Goal: Book appointment/travel/reservation

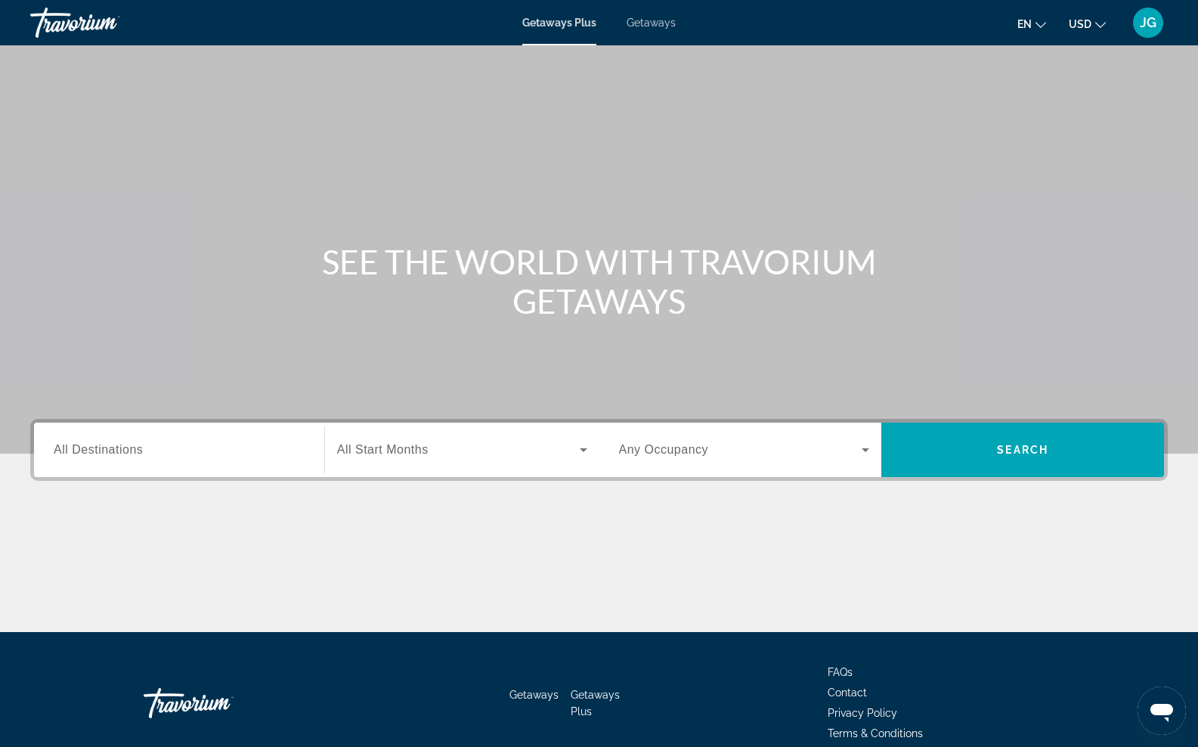
click at [1099, 22] on icon "Change currency" at bounding box center [1100, 25] width 11 height 11
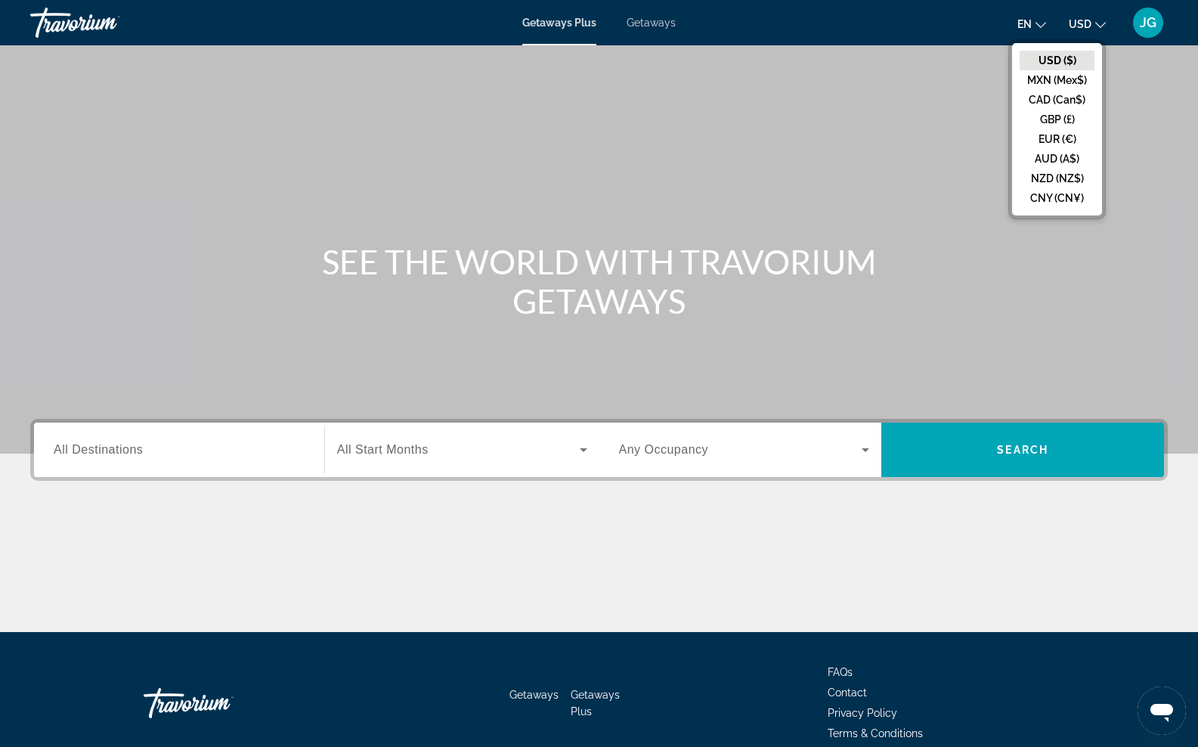
click at [1065, 97] on button "CAD (Can$)" at bounding box center [1056, 100] width 75 height 20
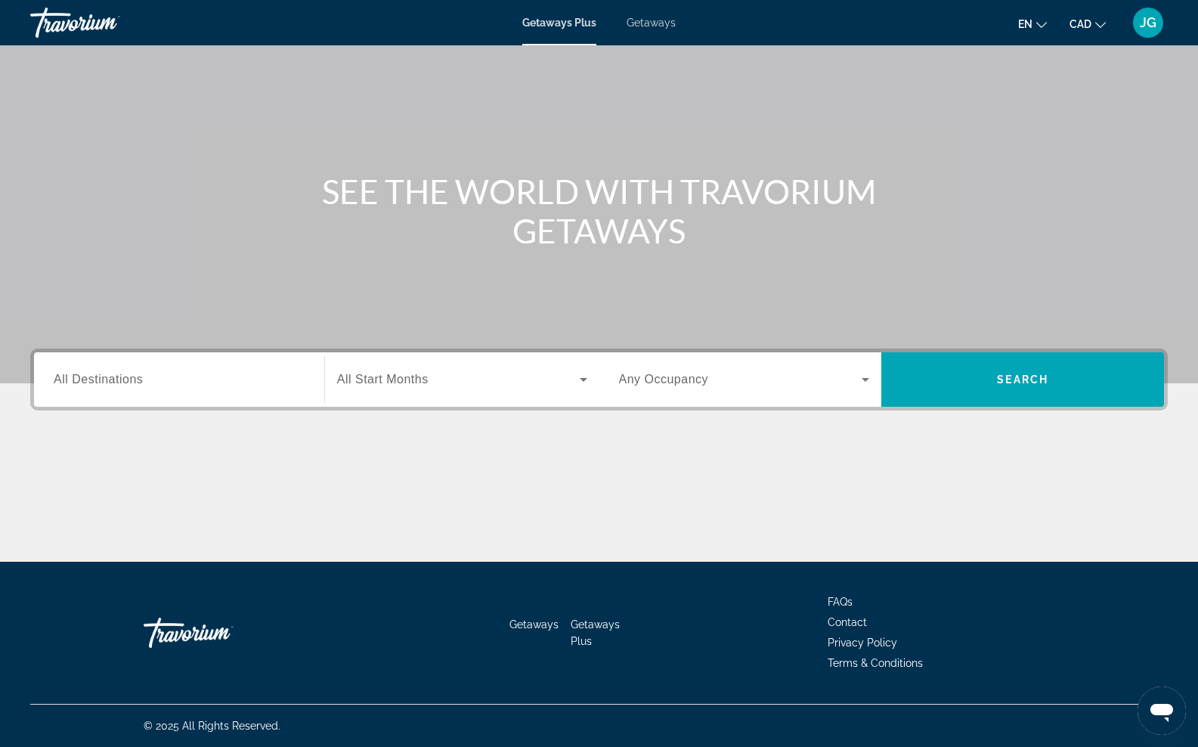
scroll to position [70, 0]
click at [483, 385] on span "Search widget" at bounding box center [458, 379] width 243 height 18
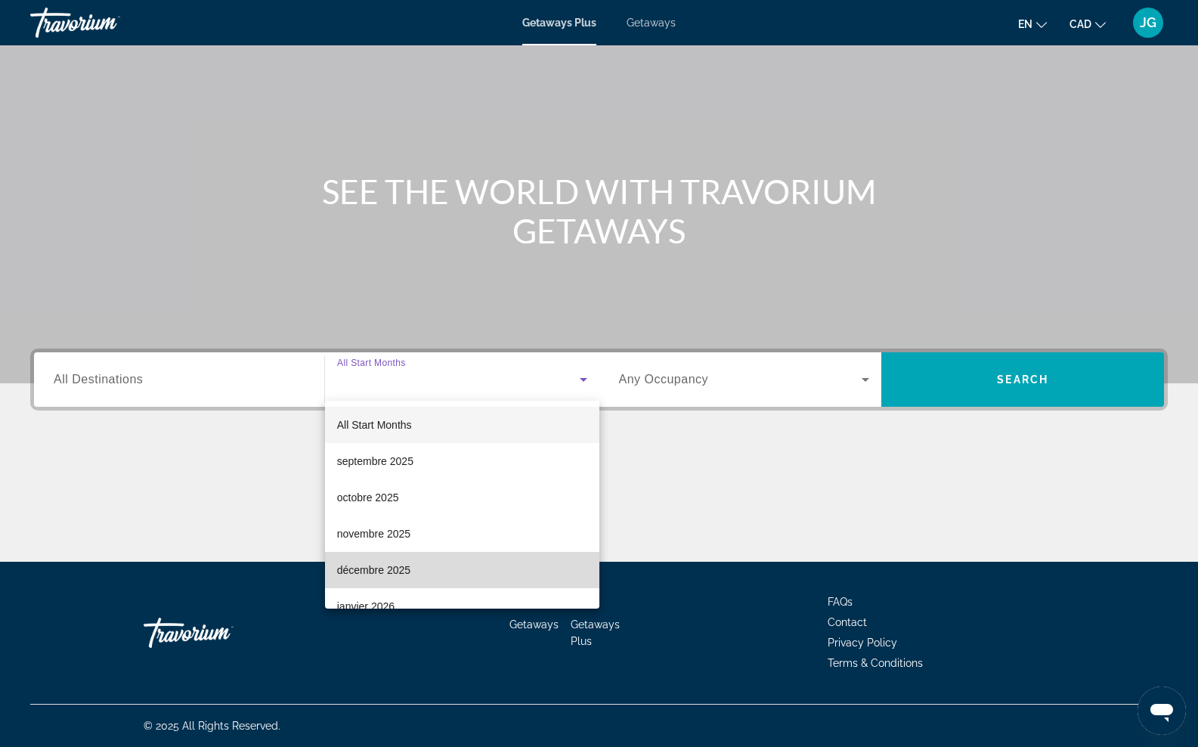
click at [409, 571] on span "décembre 2025" at bounding box center [373, 570] width 73 height 18
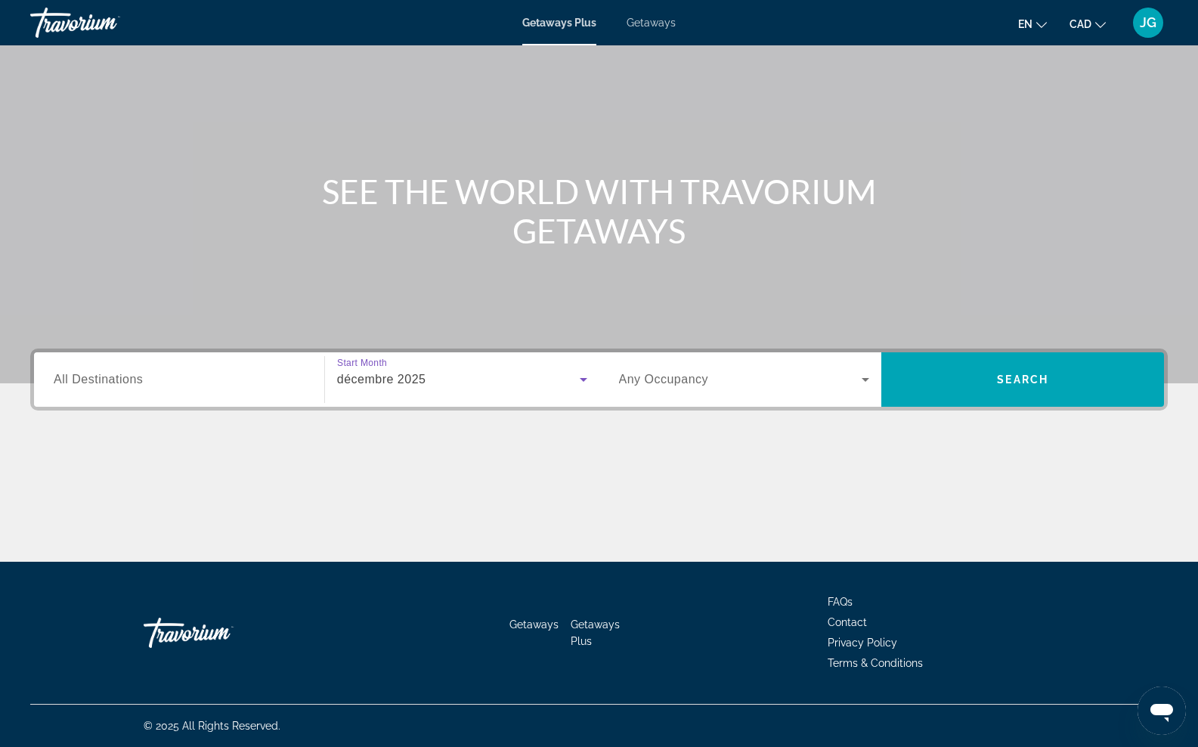
click at [807, 372] on span "Search widget" at bounding box center [740, 379] width 243 height 18
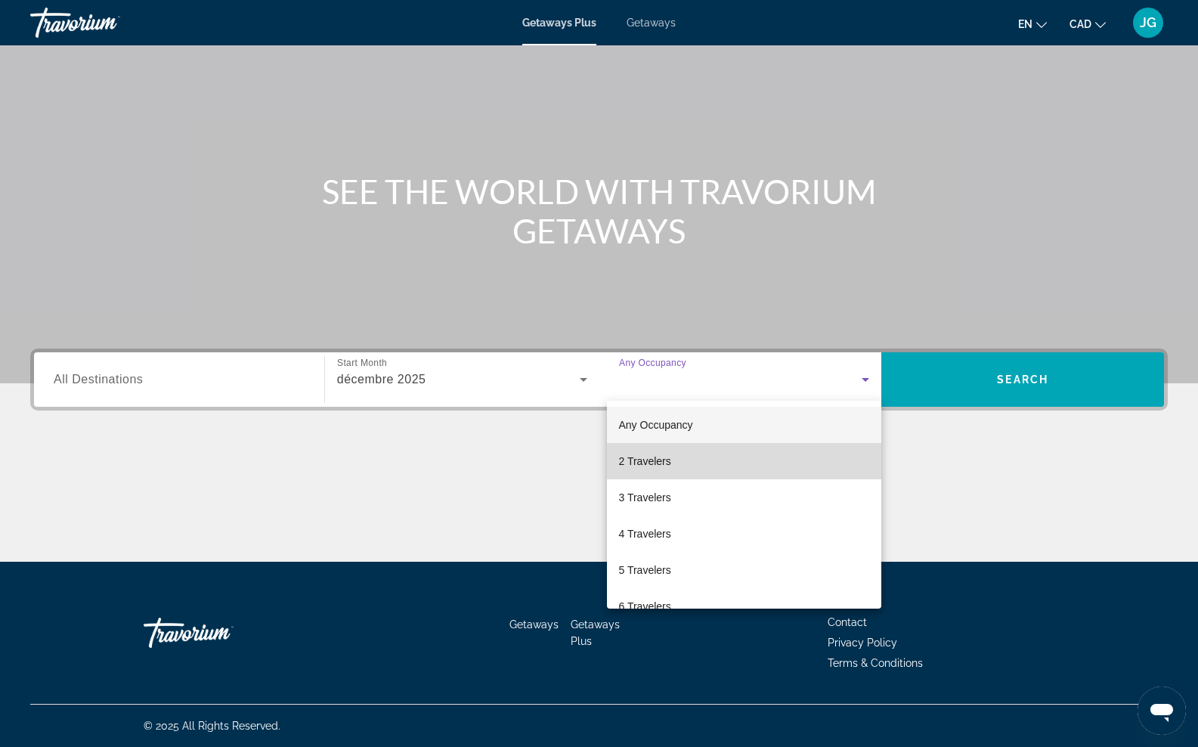
click at [681, 456] on mat-option "2 Travelers" at bounding box center [744, 461] width 275 height 36
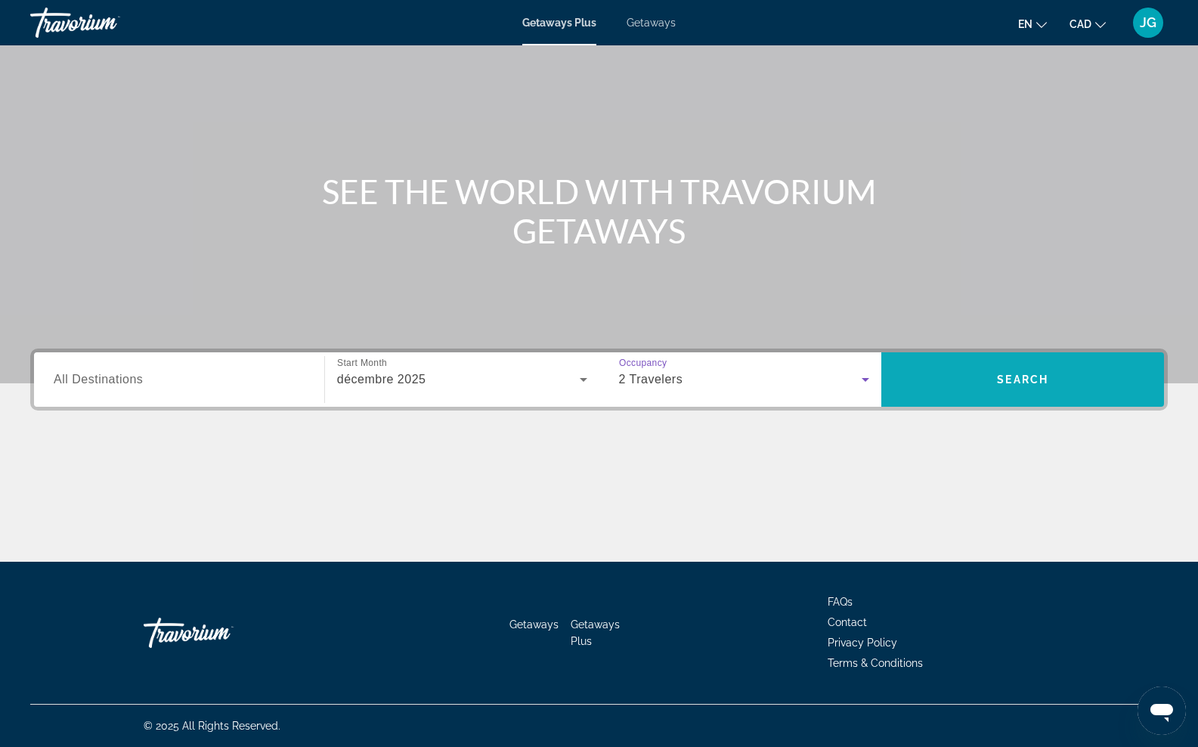
click at [946, 380] on span "Search widget" at bounding box center [1022, 379] width 283 height 36
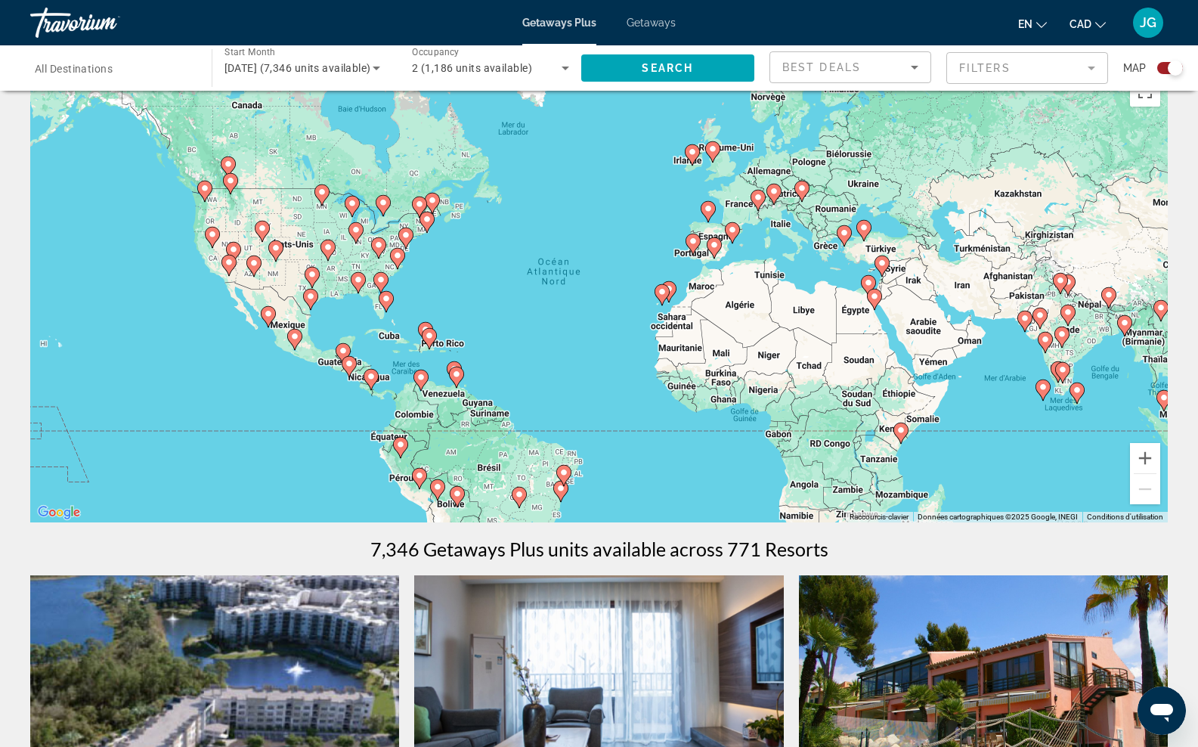
scroll to position [39, 0]
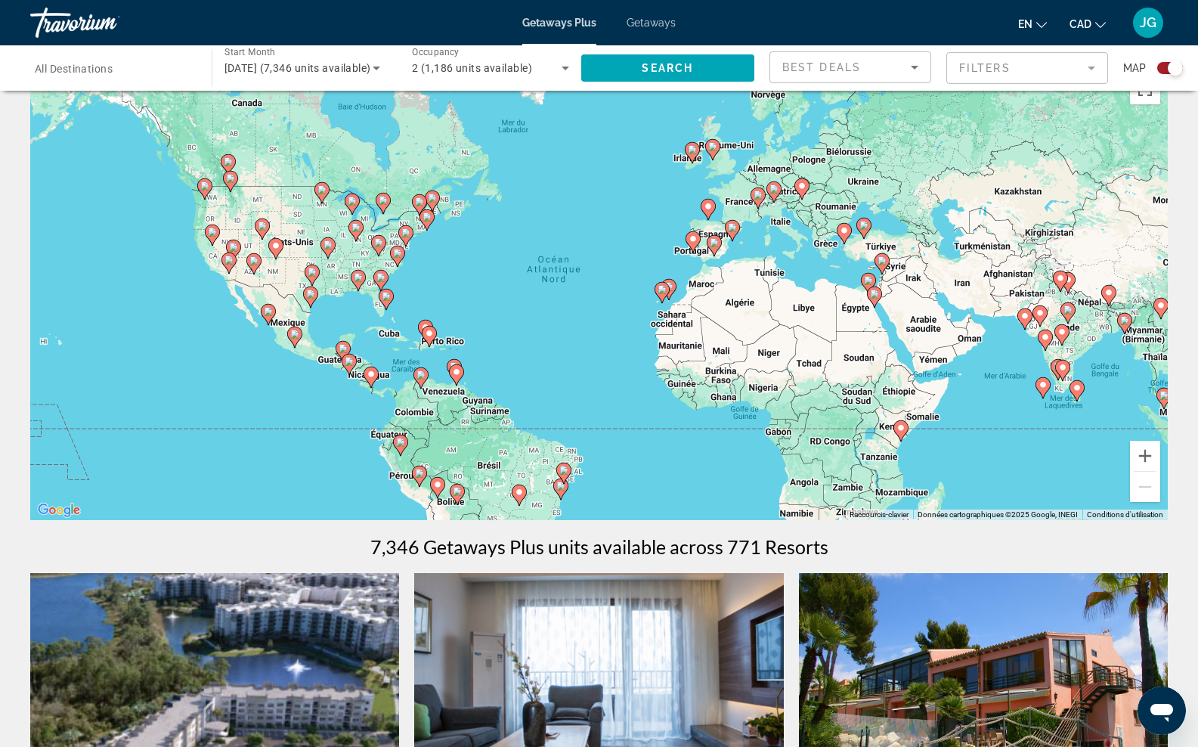
click at [342, 347] on image "Main content" at bounding box center [343, 348] width 9 height 9
type input "**********"
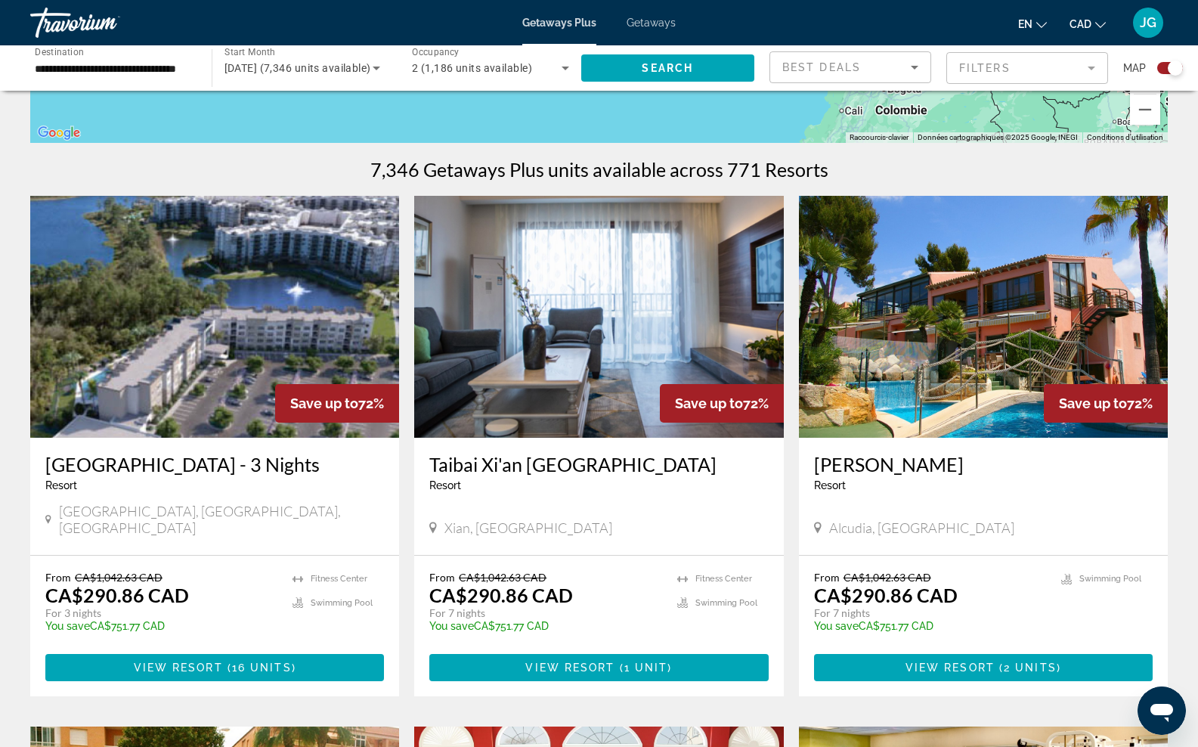
scroll to position [423, 0]
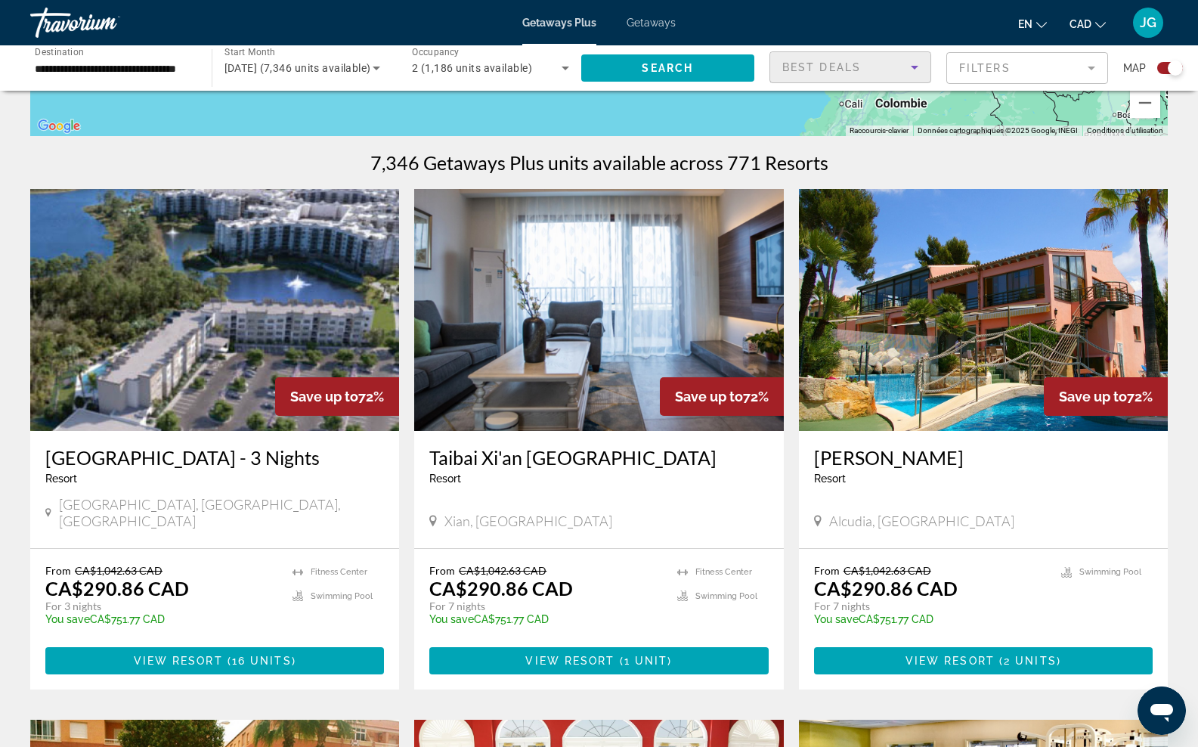
click at [907, 69] on icon "Sort by" at bounding box center [914, 67] width 18 height 18
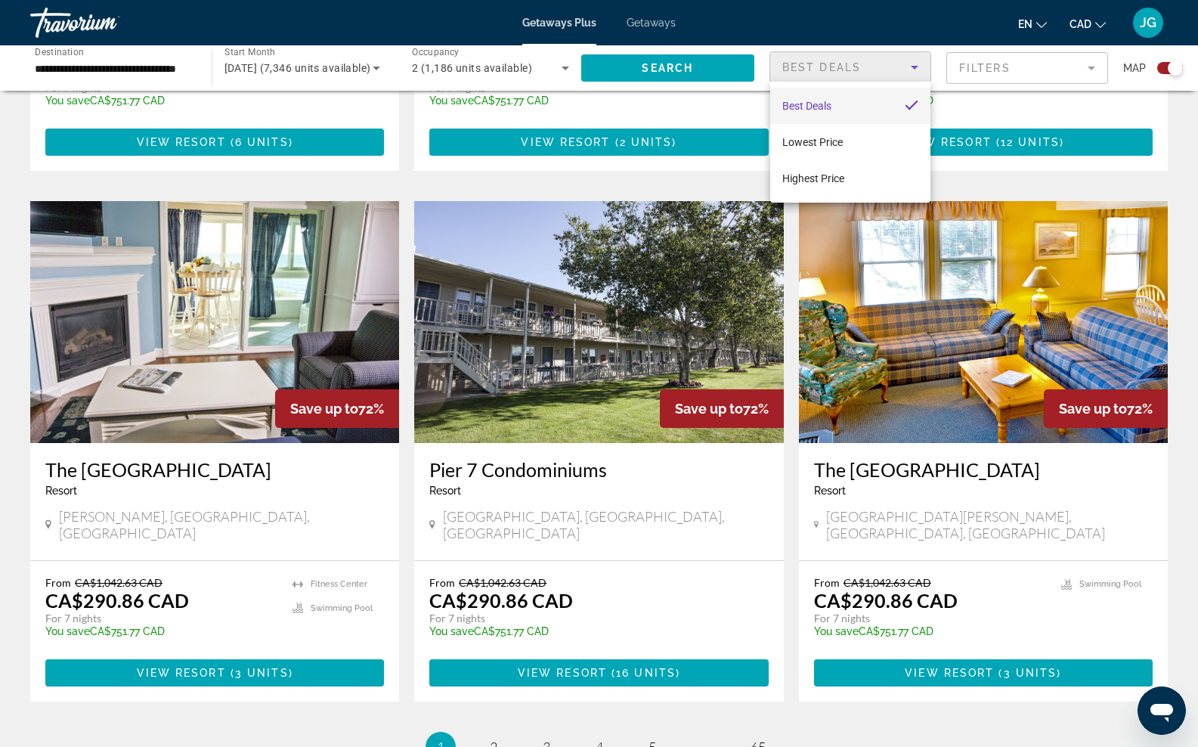
scroll to position [2020, 0]
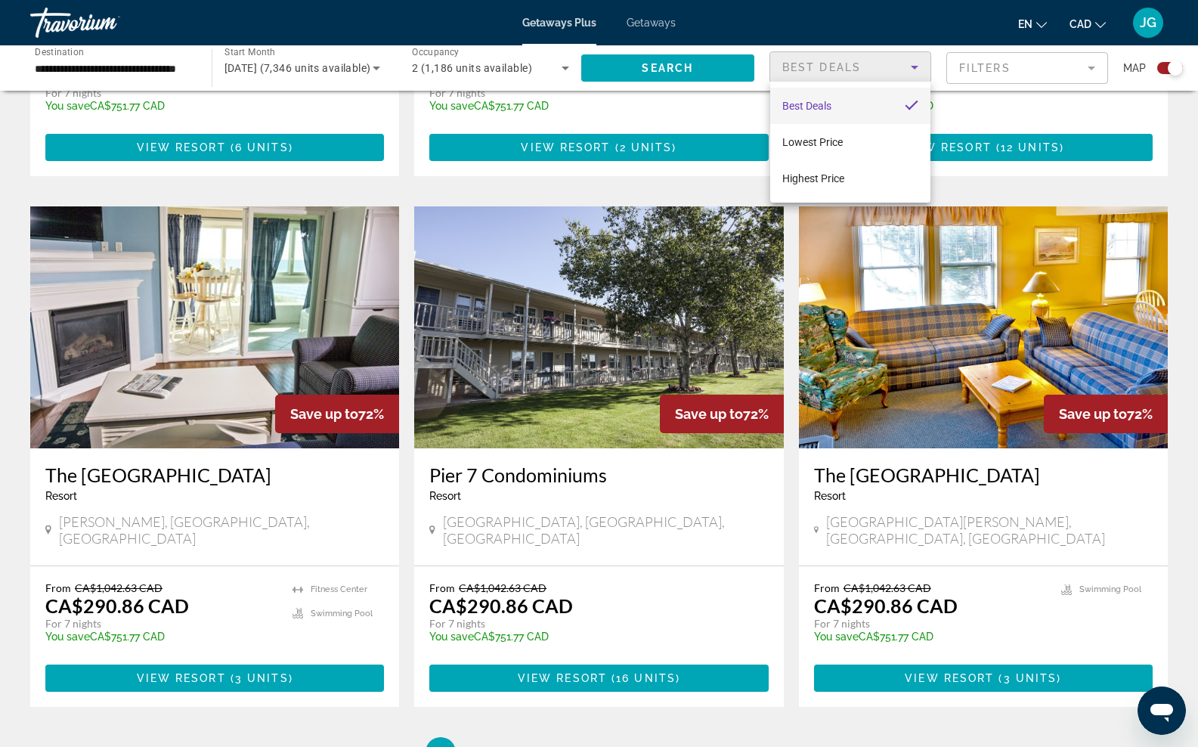
click at [490, 688] on div at bounding box center [599, 373] width 1198 height 747
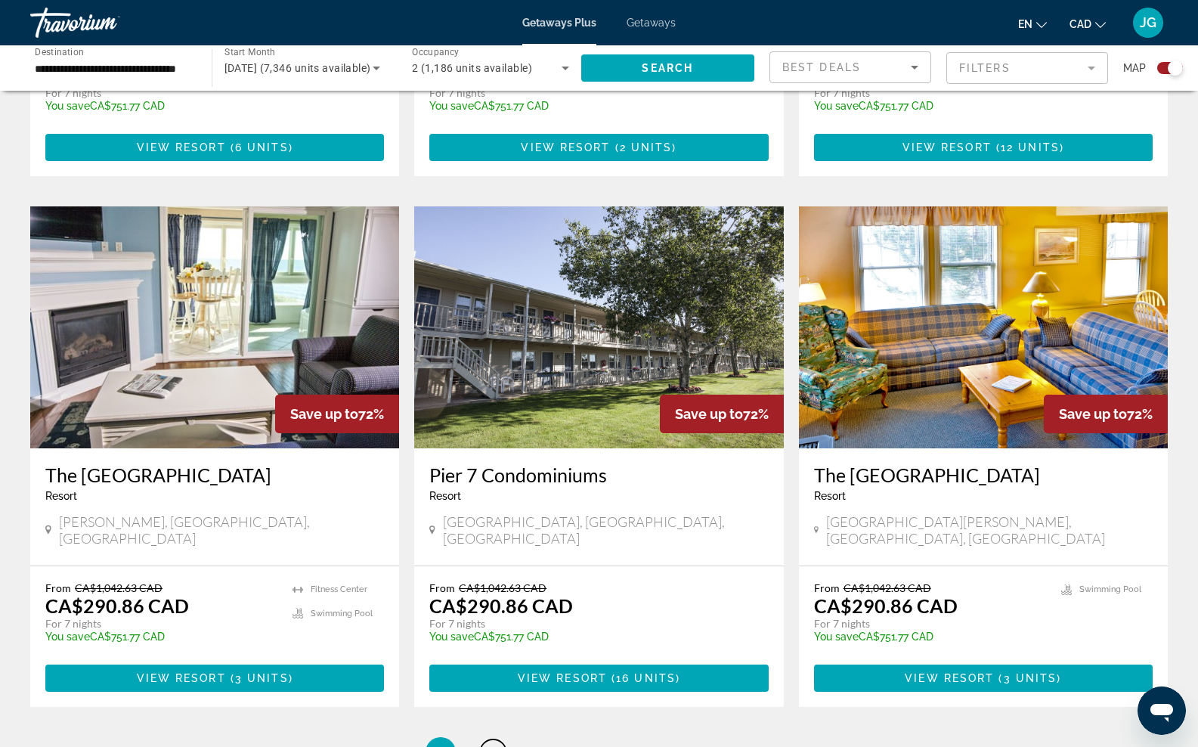
click at [490, 744] on span "2" at bounding box center [494, 752] width 8 height 17
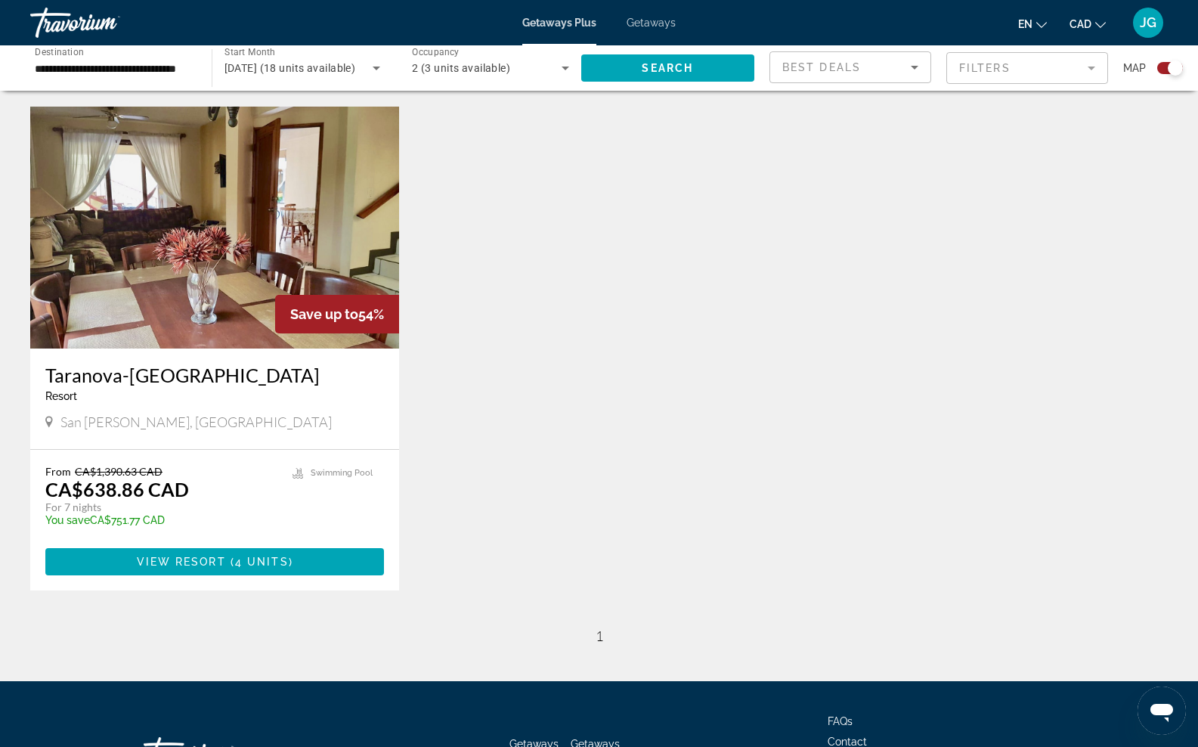
scroll to position [506, 0]
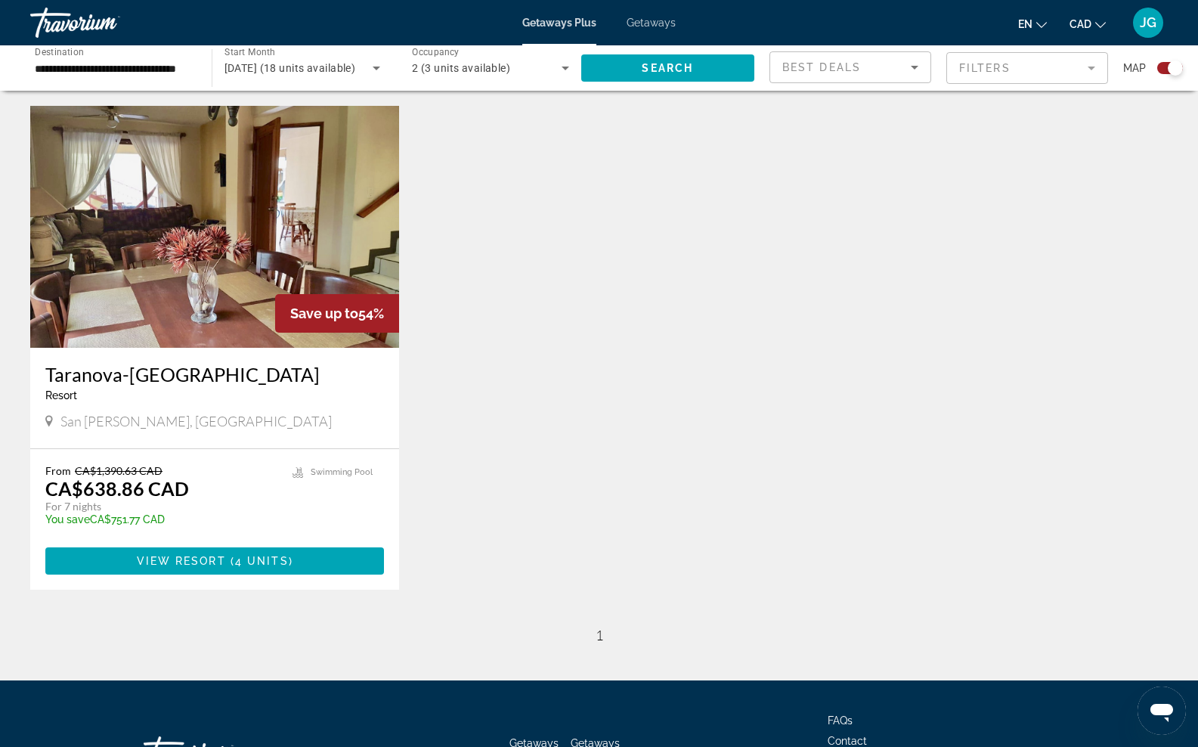
click at [203, 253] on img "Main content" at bounding box center [214, 227] width 369 height 242
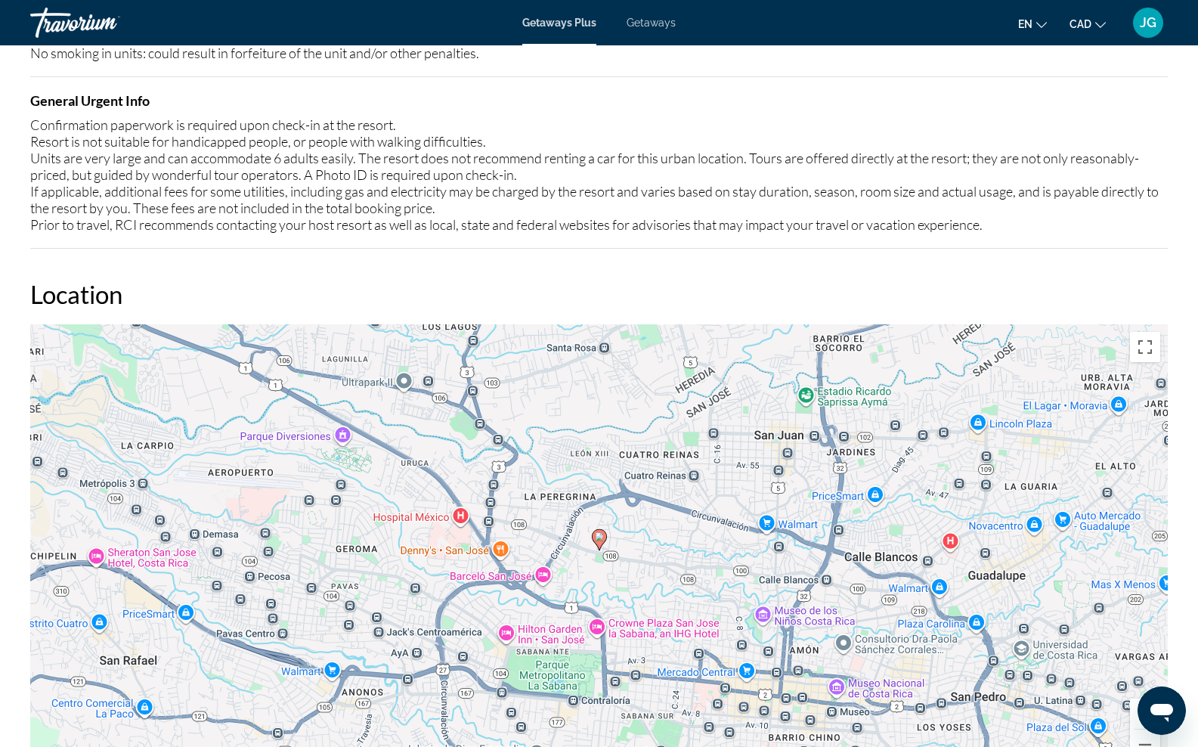
scroll to position [1652, 0]
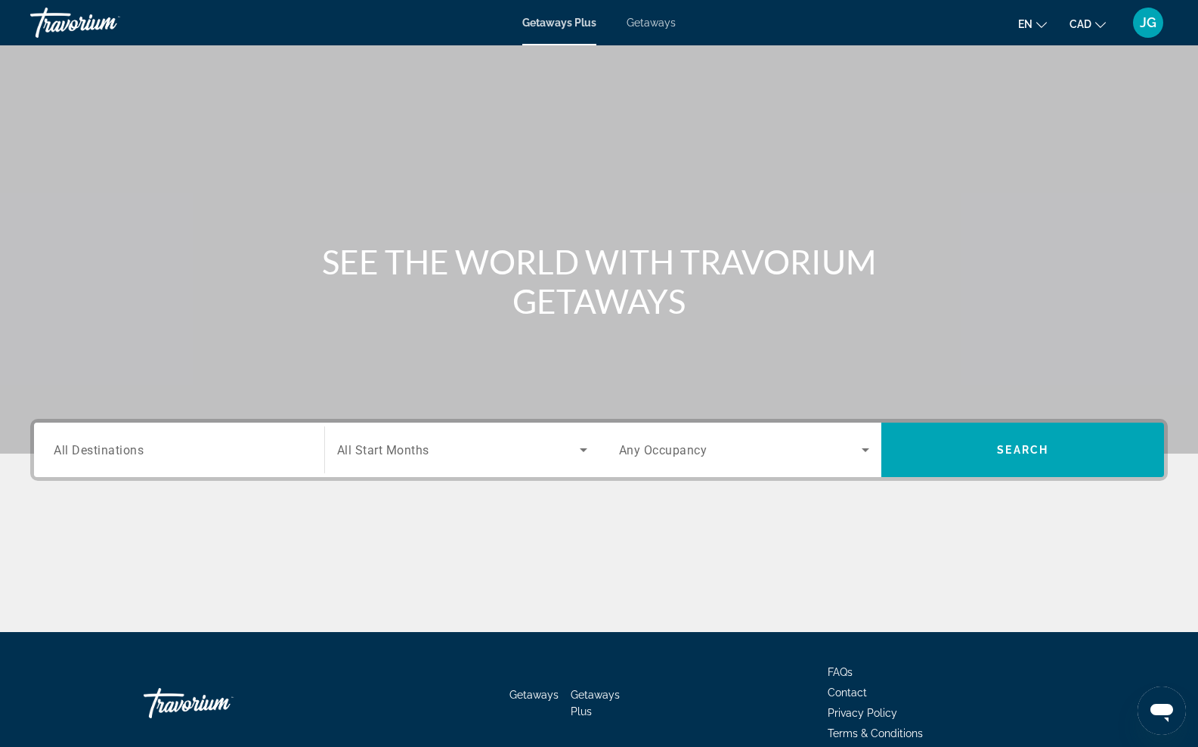
click at [401, 469] on div "Search widget" at bounding box center [462, 449] width 250 height 42
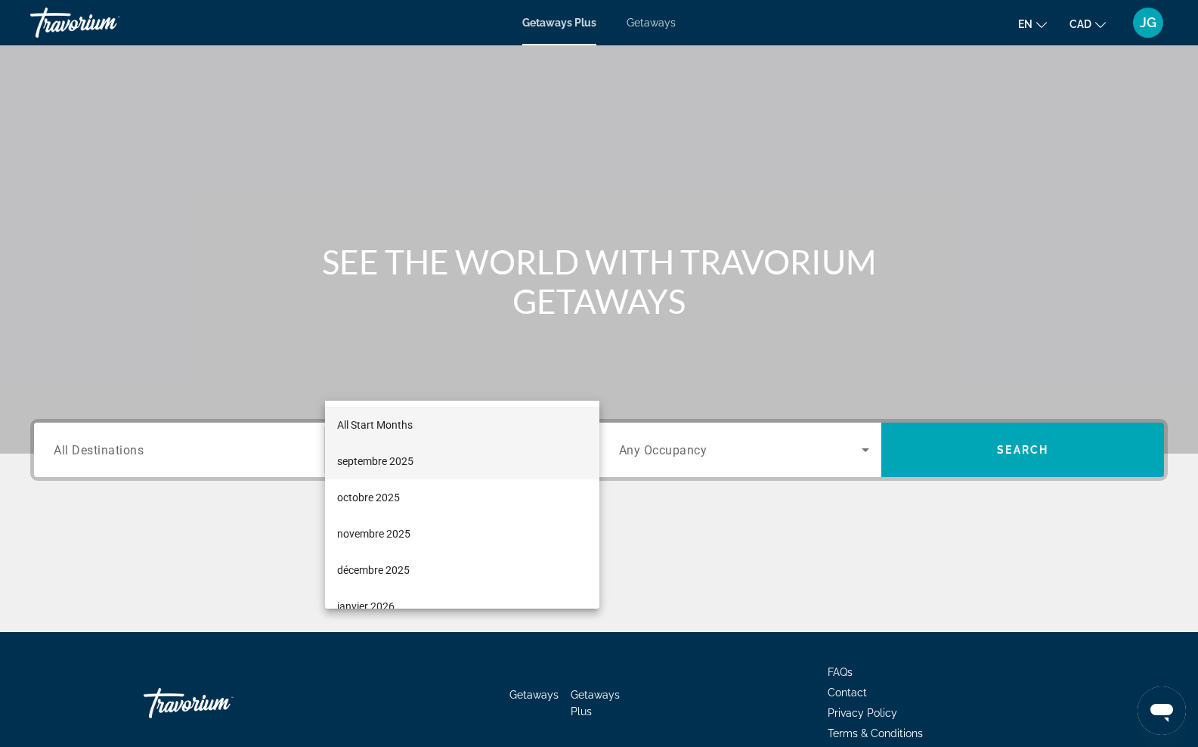
scroll to position [70, 0]
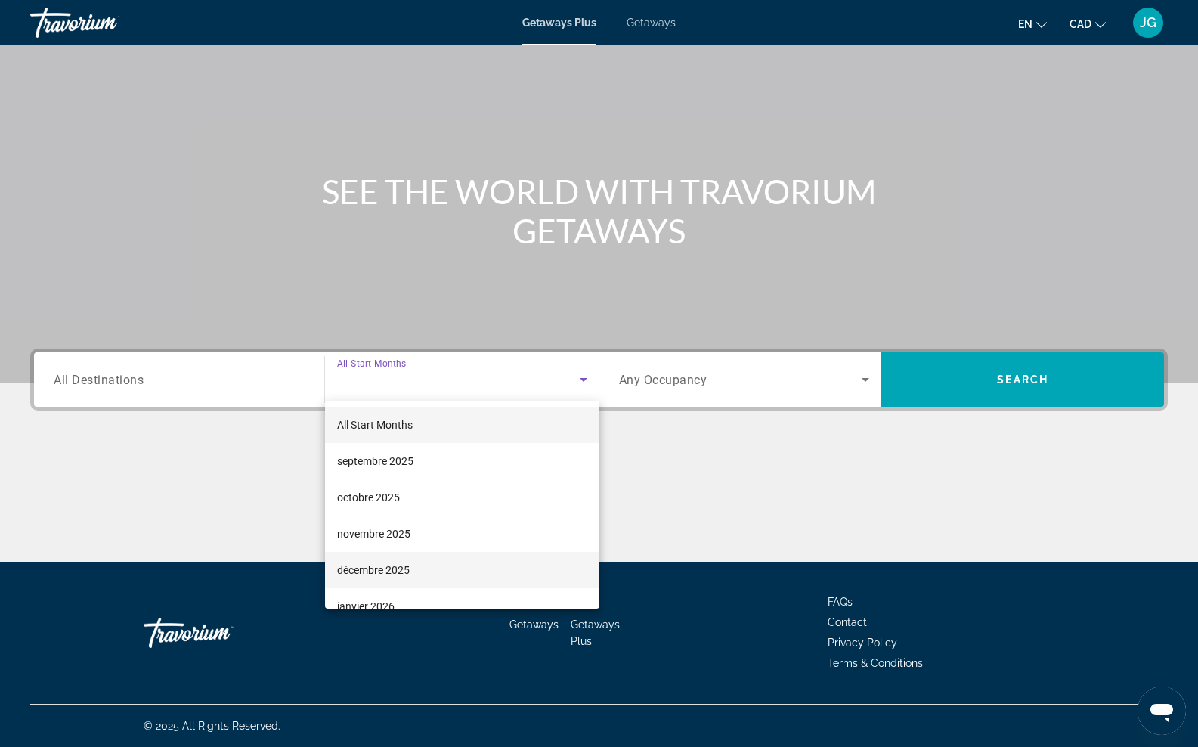
click at [398, 567] on span "décembre 2025" at bounding box center [373, 570] width 73 height 18
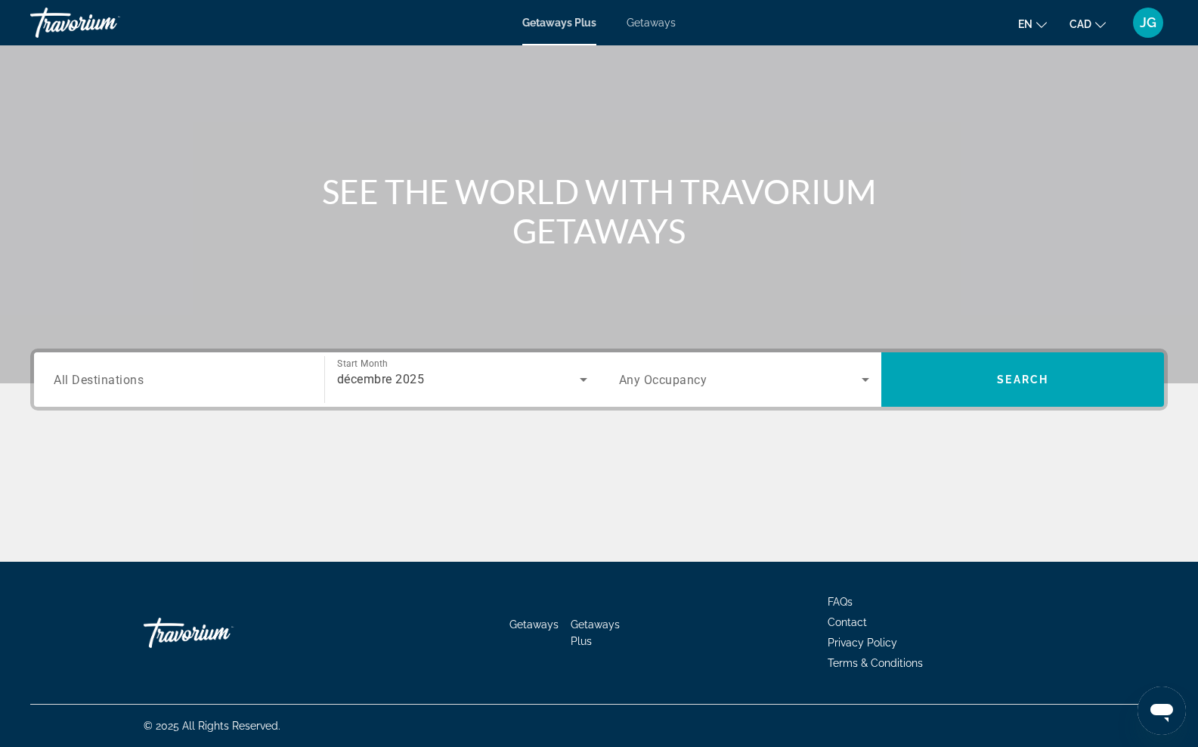
click at [682, 378] on span "Any Occupancy" at bounding box center [663, 380] width 88 height 14
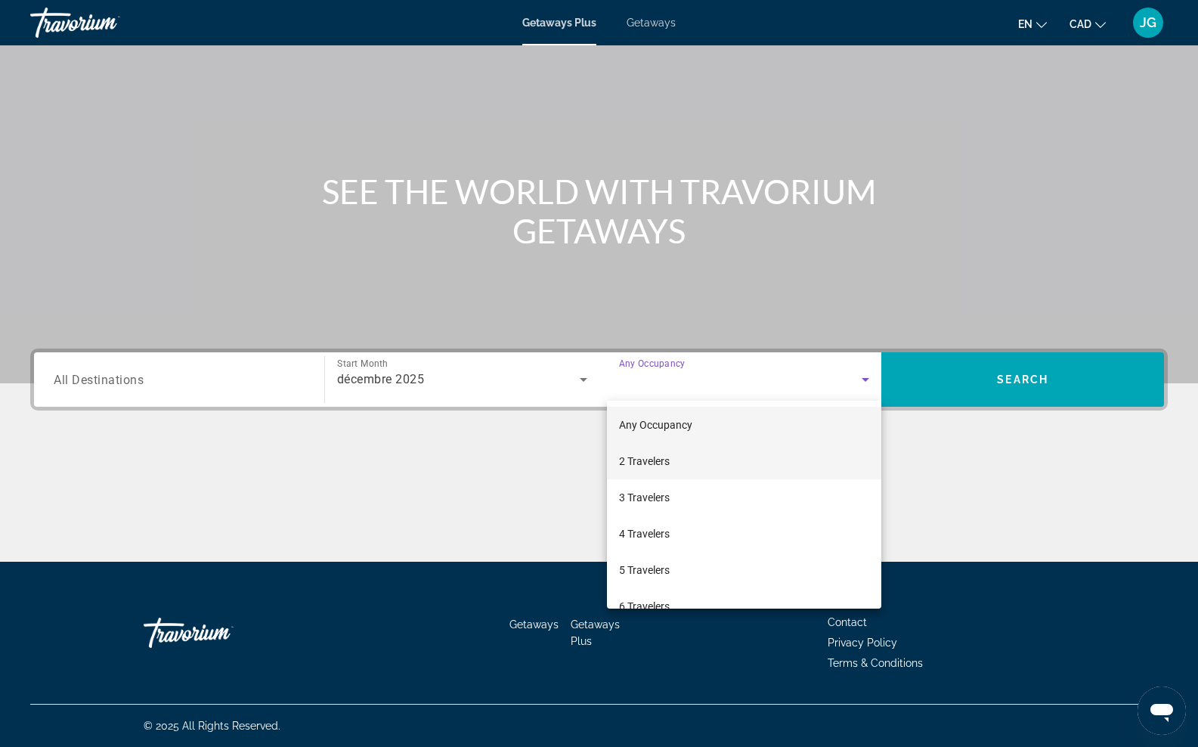
click at [660, 452] on span "2 Travelers" at bounding box center [644, 461] width 51 height 18
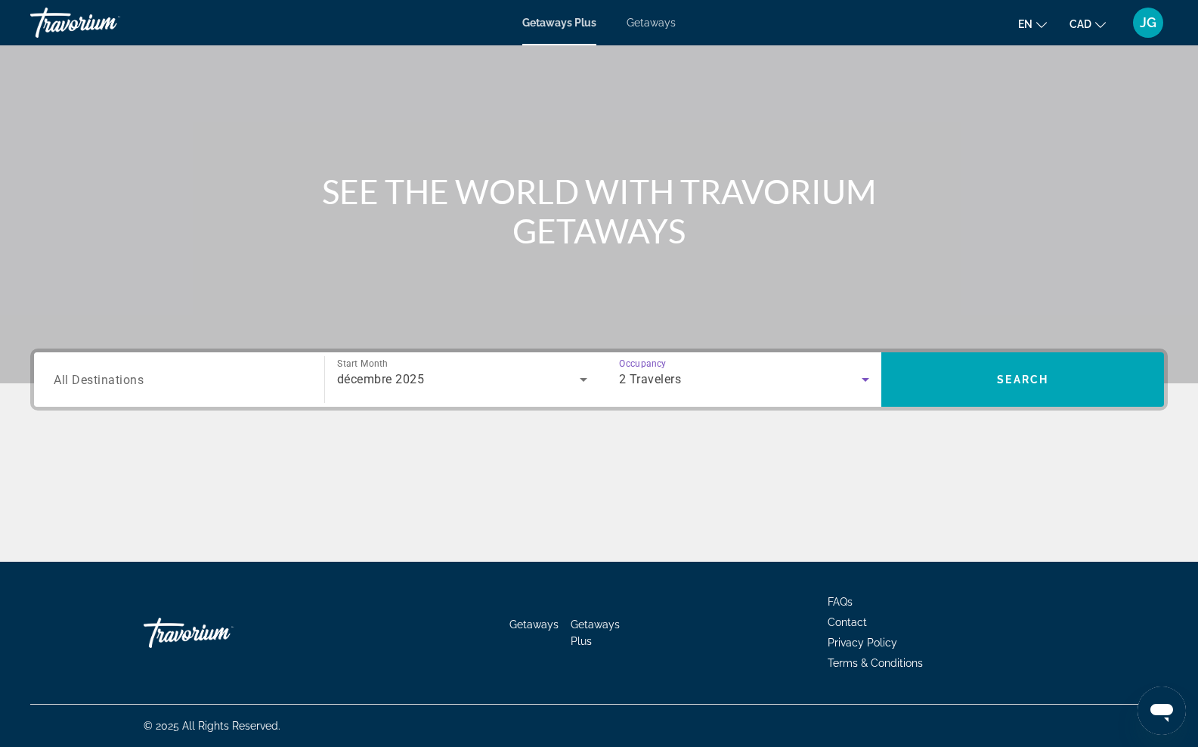
click at [240, 383] on input "Destination All Destinations" at bounding box center [179, 380] width 251 height 18
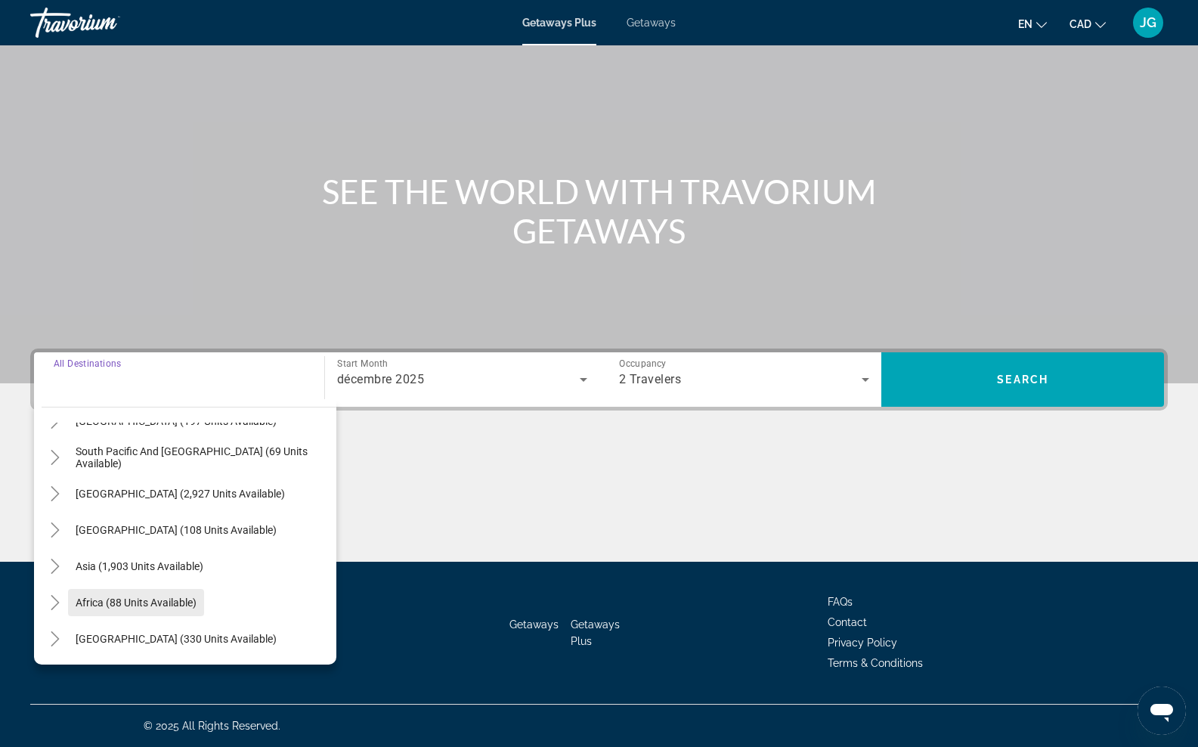
scroll to position [245, 0]
click at [138, 601] on span "Africa (88 units available)" at bounding box center [136, 602] width 121 height 12
type input "**********"
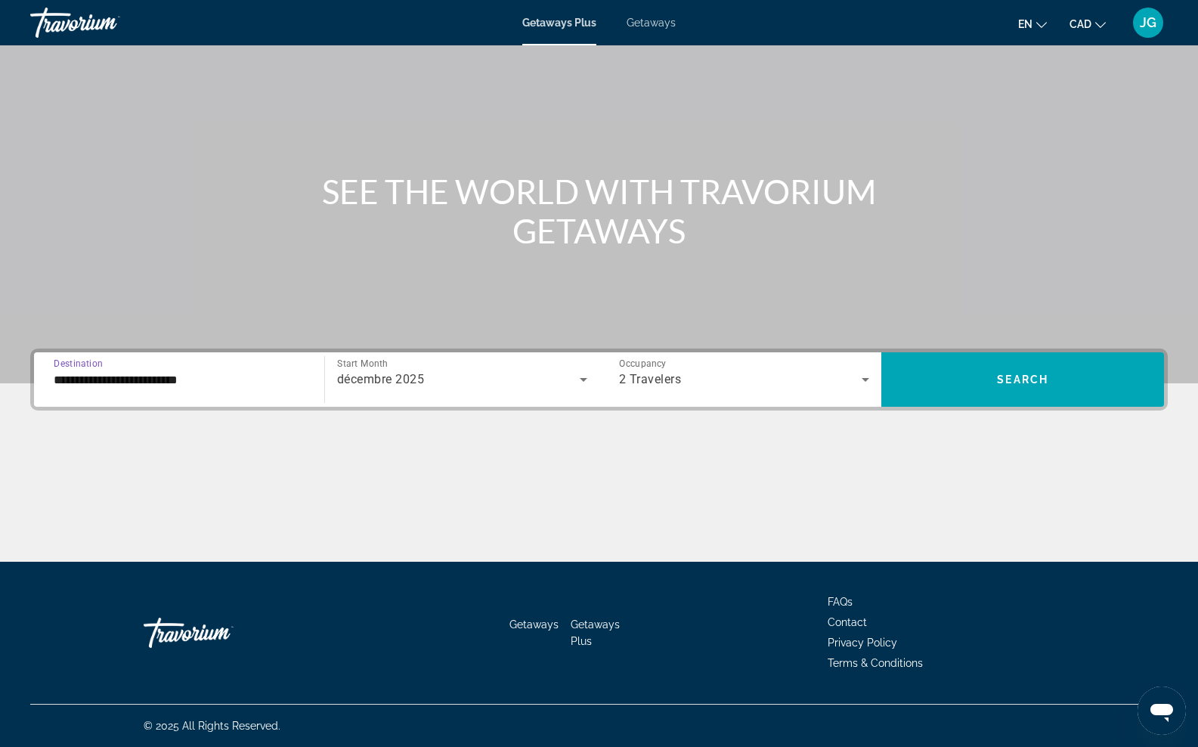
scroll to position [70, 0]
click at [972, 382] on span "Search widget" at bounding box center [1022, 379] width 283 height 36
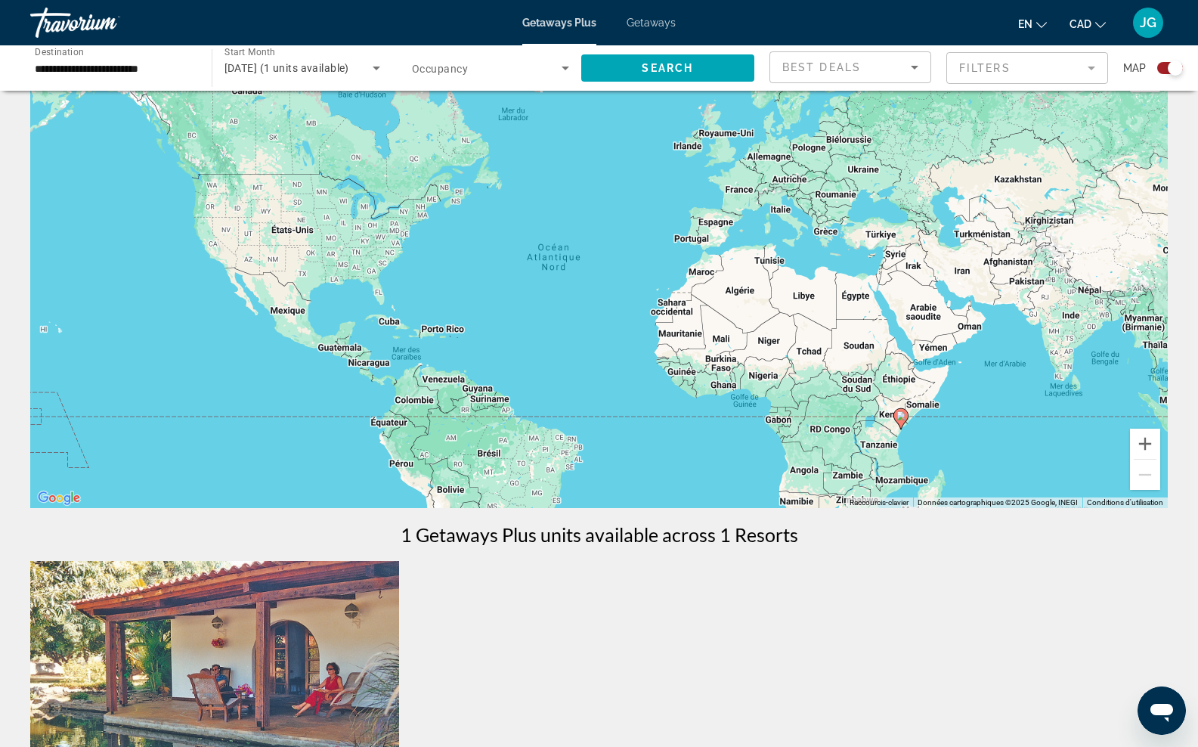
scroll to position [52, 0]
click at [1155, 447] on button "Zoom avant" at bounding box center [1145, 443] width 30 height 30
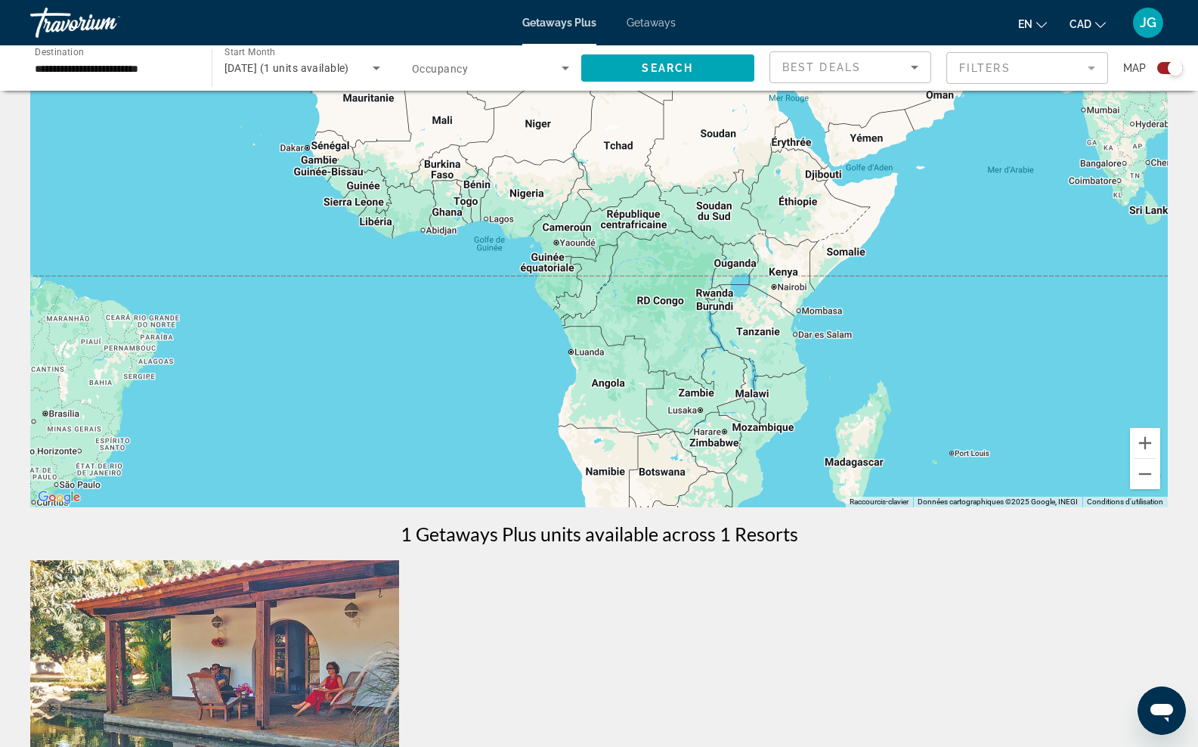
drag, startPoint x: 971, startPoint y: 387, endPoint x: 564, endPoint y: 116, distance: 489.4
click at [566, 114] on div "Main content" at bounding box center [598, 280] width 1137 height 453
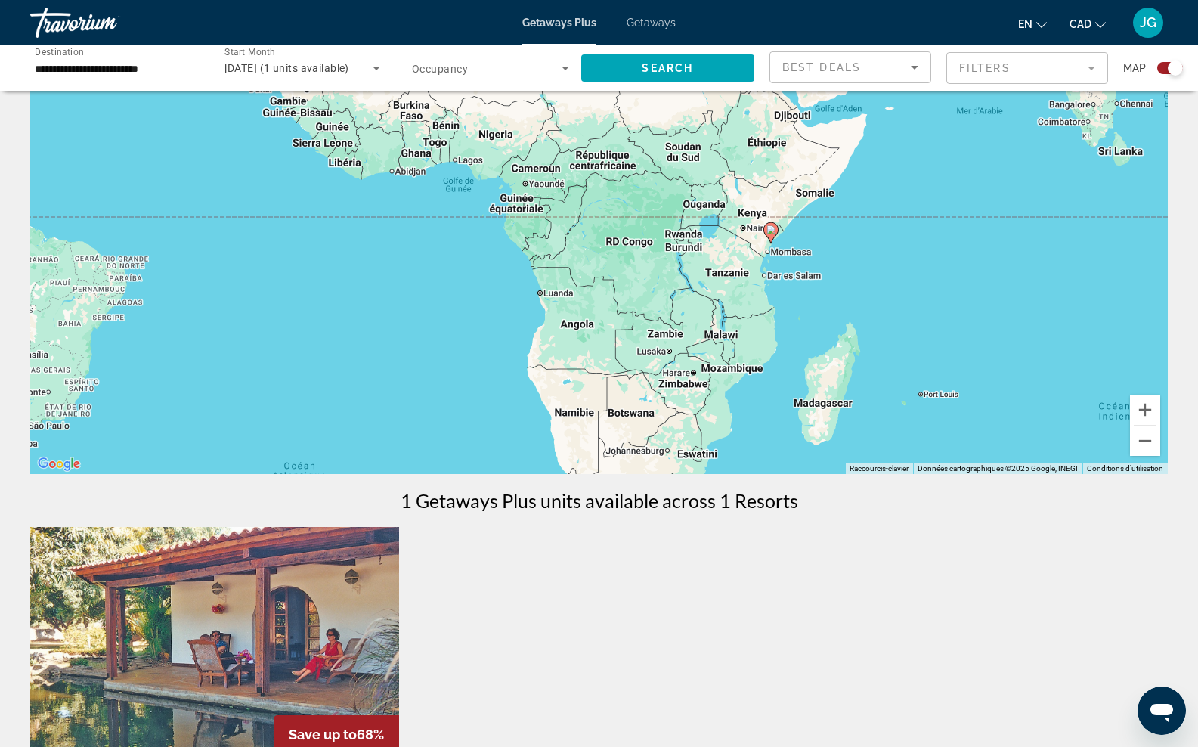
scroll to position [85, 0]
click at [1144, 410] on button "Zoom avant" at bounding box center [1145, 409] width 30 height 30
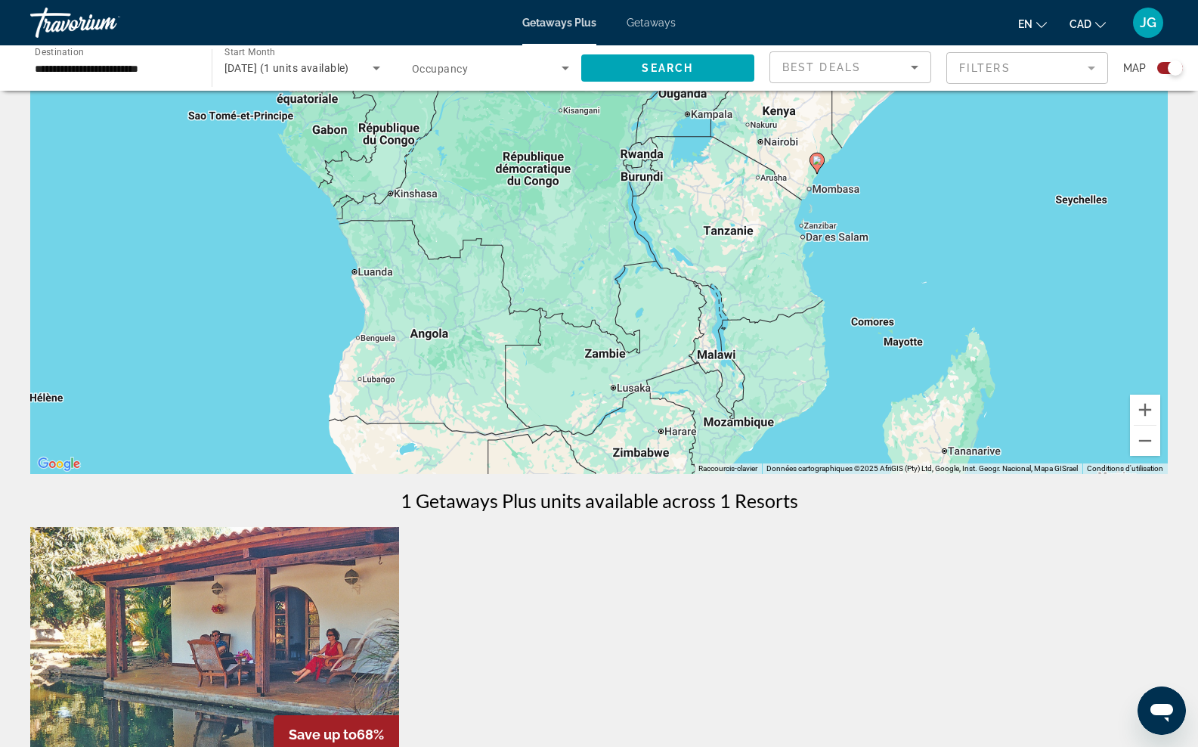
drag, startPoint x: 966, startPoint y: 332, endPoint x: 846, endPoint y: 268, distance: 135.9
click at [846, 268] on div "Pour activer le glissement du marqueur avec le clavier, appuyez sur Alt+Entrée.…" at bounding box center [598, 246] width 1137 height 453
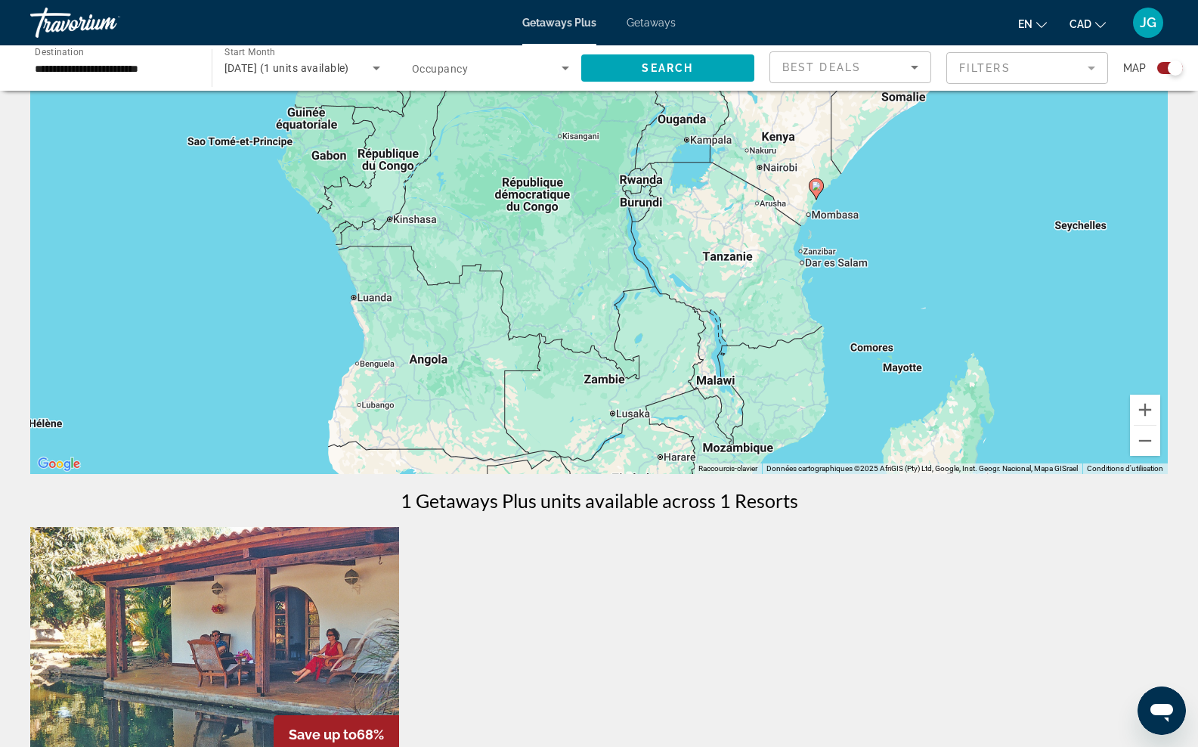
drag, startPoint x: 840, startPoint y: 209, endPoint x: 840, endPoint y: 236, distance: 27.2
click at [840, 236] on div "Pour activer le glissement du marqueur avec le clavier, appuyez sur Alt+Entrée.…" at bounding box center [598, 246] width 1137 height 453
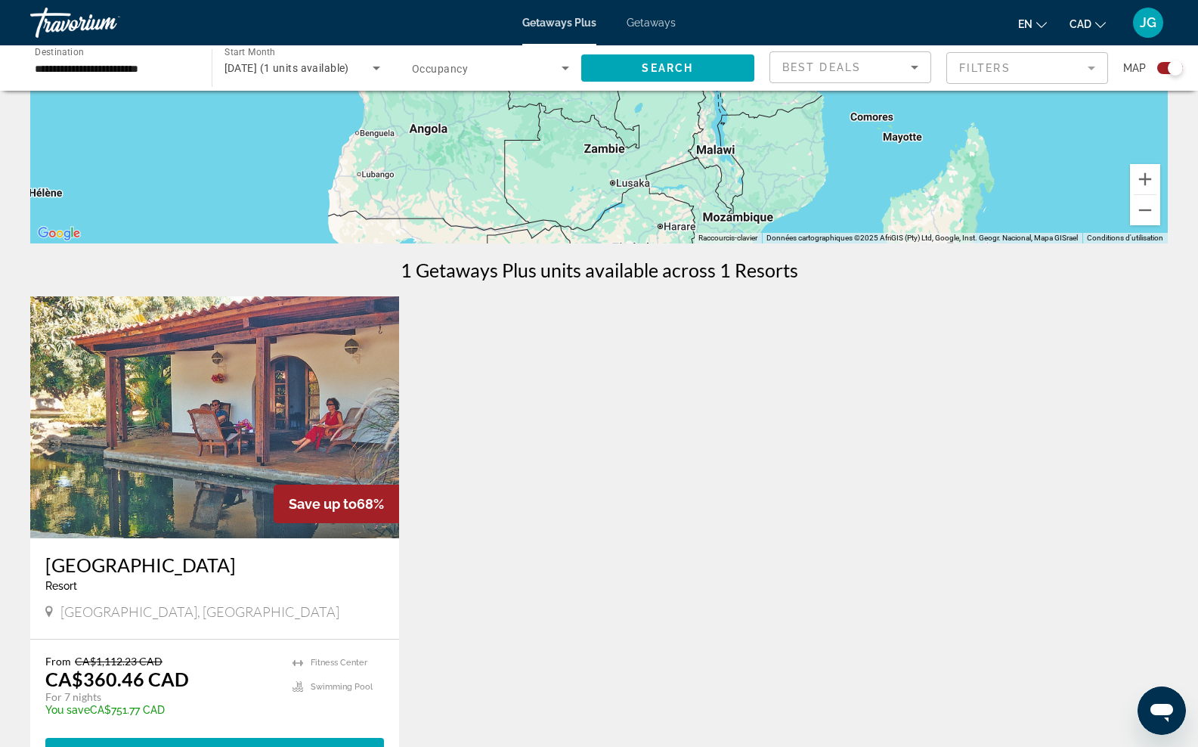
scroll to position [317, 0]
click at [280, 422] on img "Main content" at bounding box center [214, 416] width 369 height 242
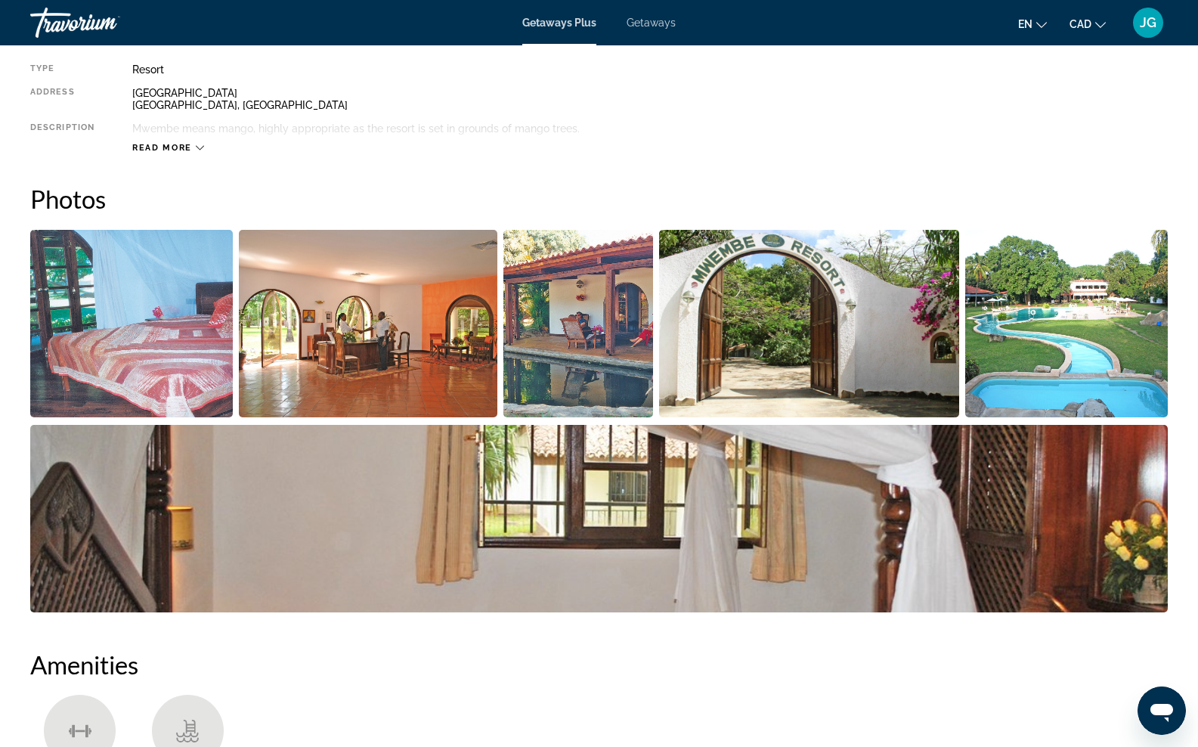
scroll to position [557, 0]
click at [389, 335] on img "Open full-screen image slider" at bounding box center [368, 322] width 259 height 187
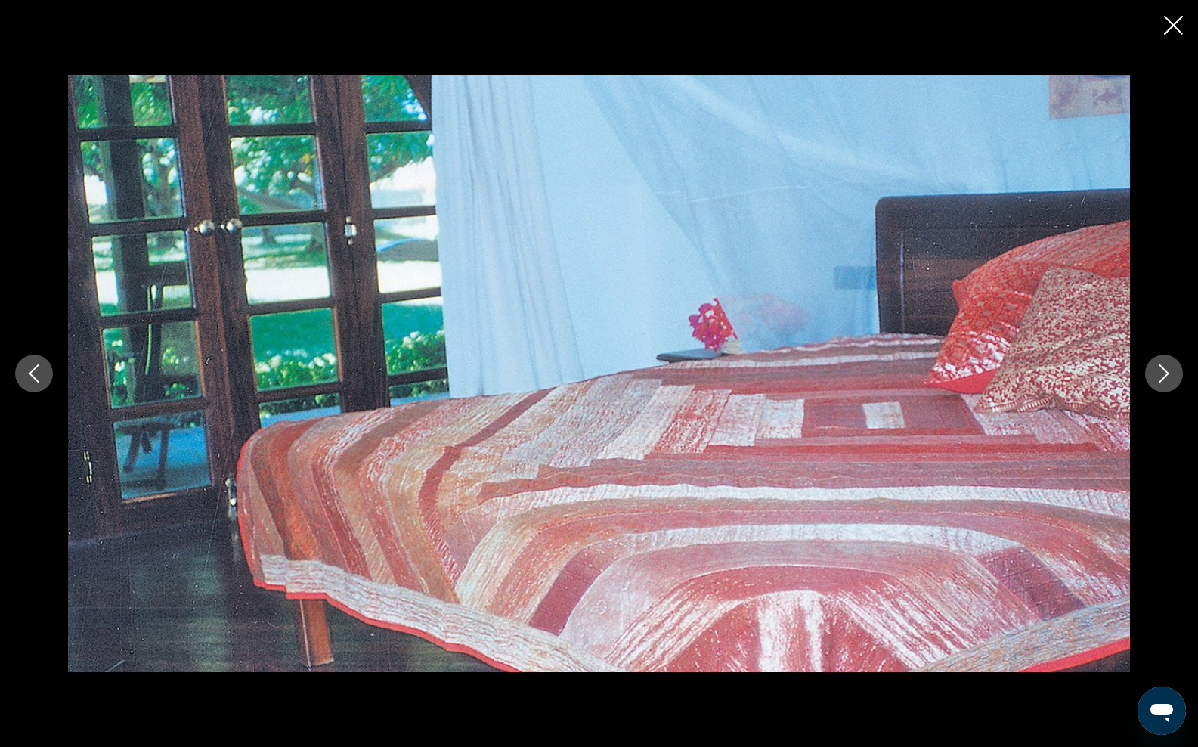
click at [1156, 372] on icon "Next image" at bounding box center [1164, 373] width 18 height 18
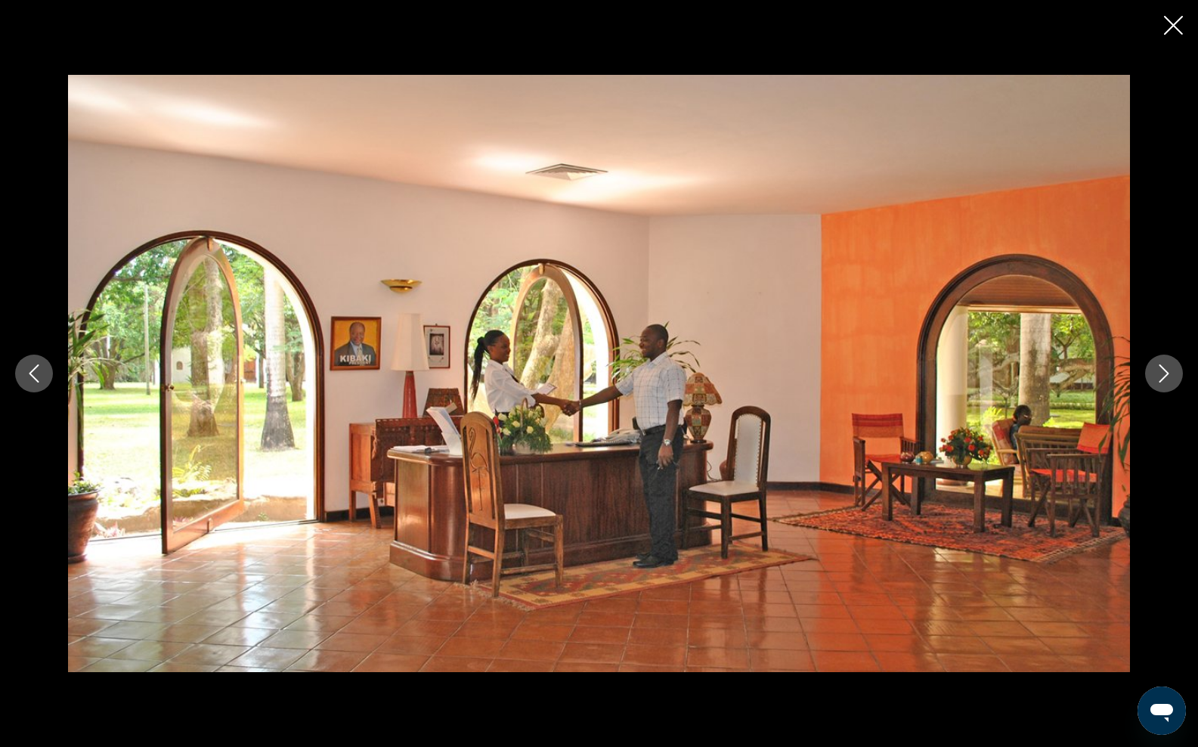
click at [1156, 372] on icon "Next image" at bounding box center [1164, 373] width 18 height 18
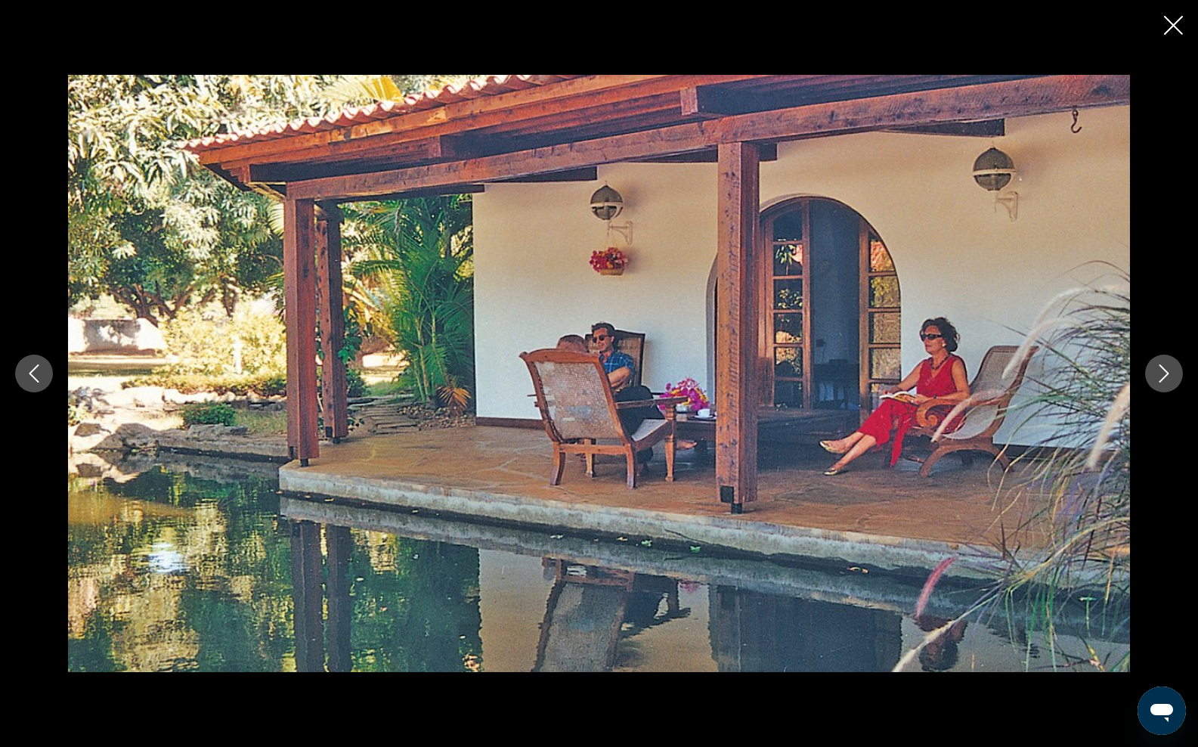
click at [1156, 372] on icon "Next image" at bounding box center [1164, 373] width 18 height 18
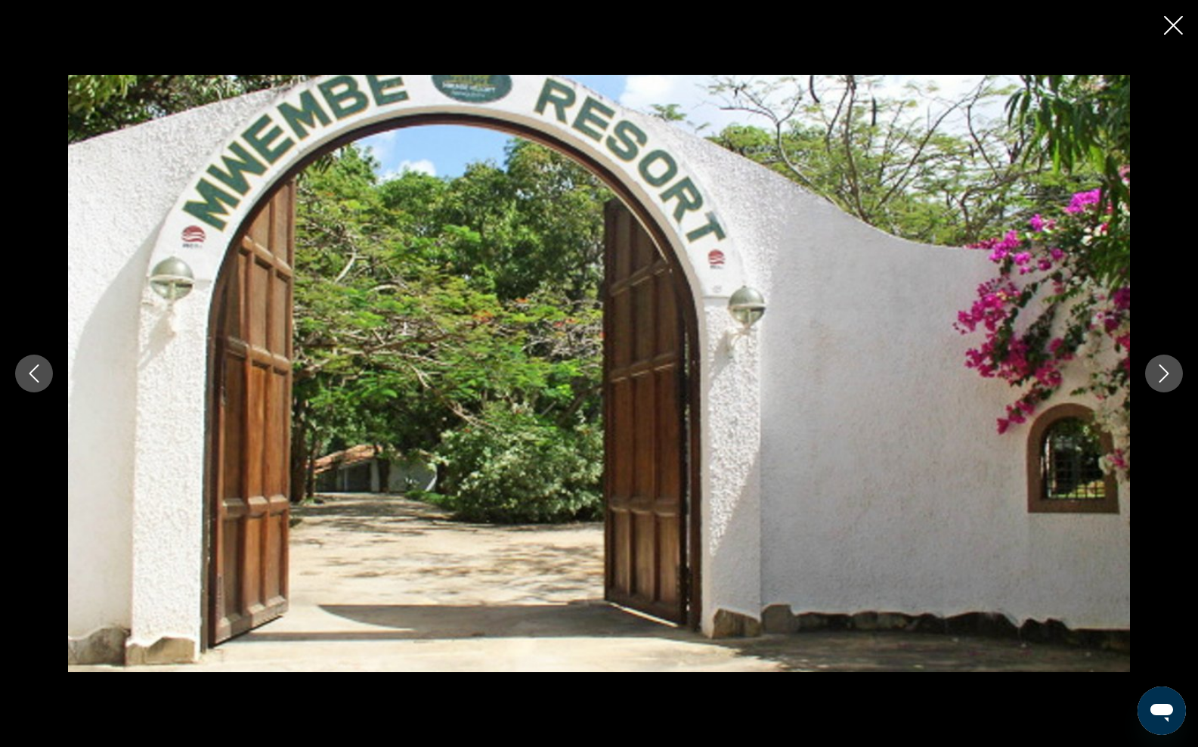
click at [1156, 373] on icon "Next image" at bounding box center [1164, 373] width 18 height 18
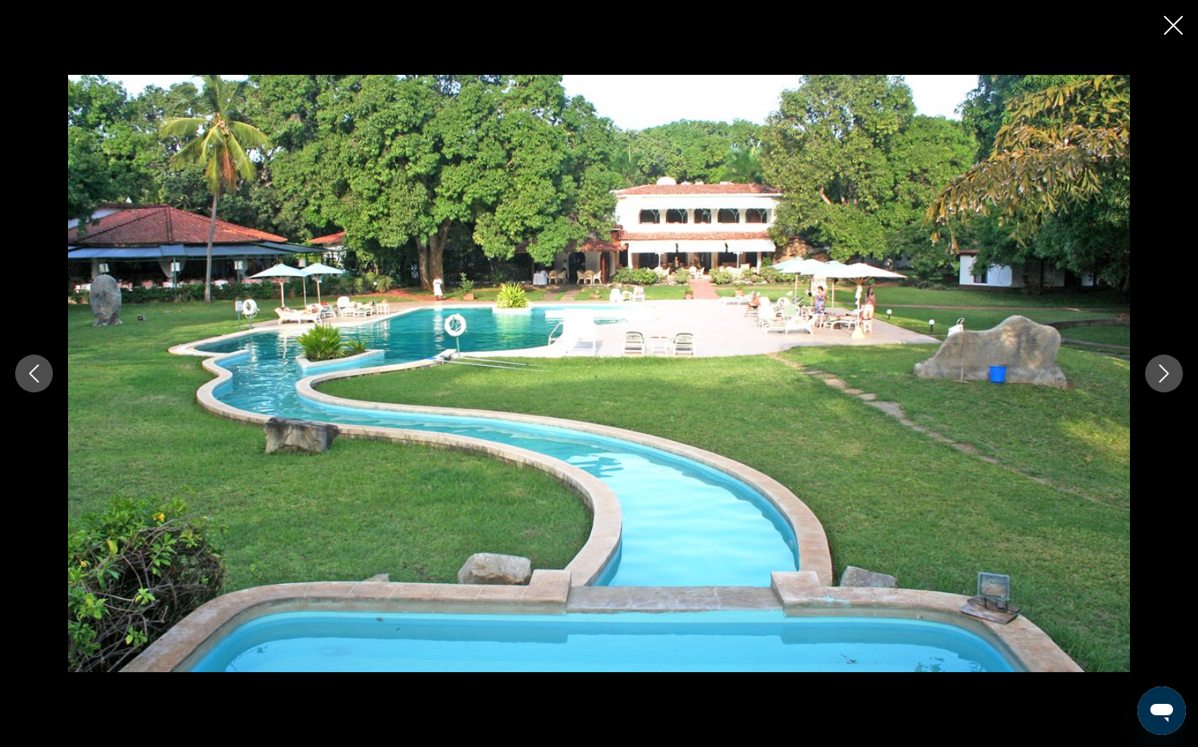
click at [1156, 373] on icon "Next image" at bounding box center [1164, 373] width 18 height 18
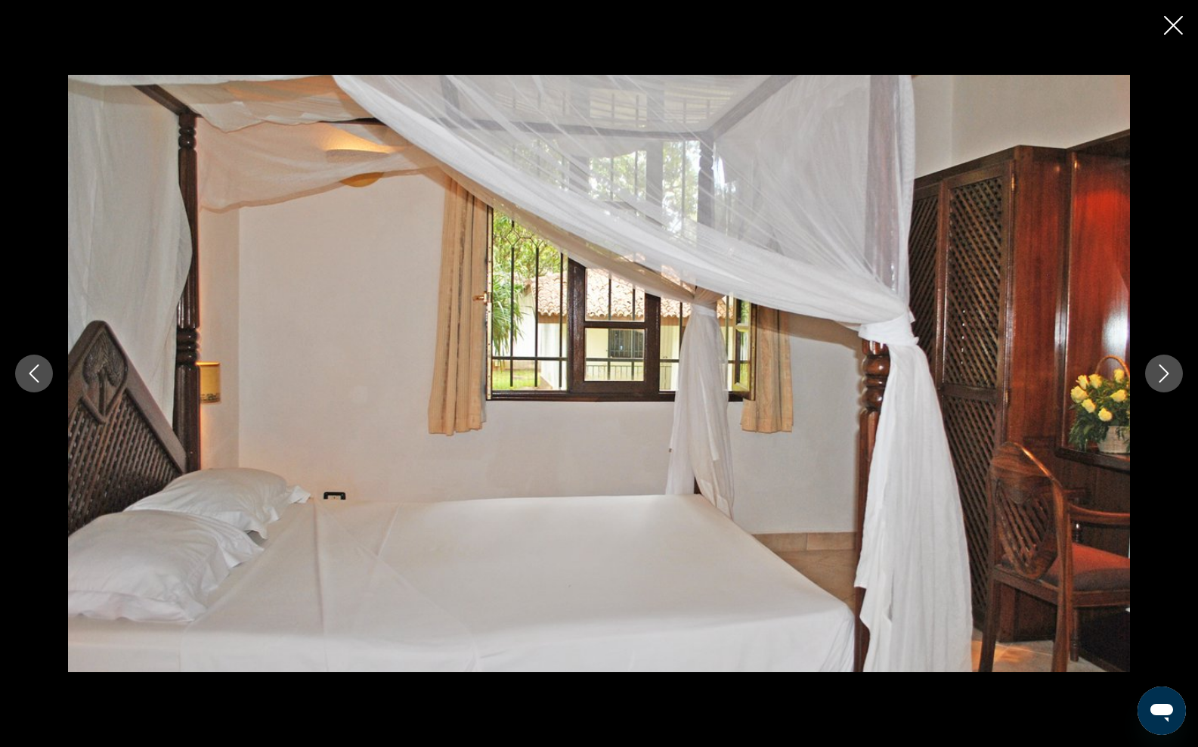
click at [1156, 373] on icon "Next image" at bounding box center [1164, 373] width 18 height 18
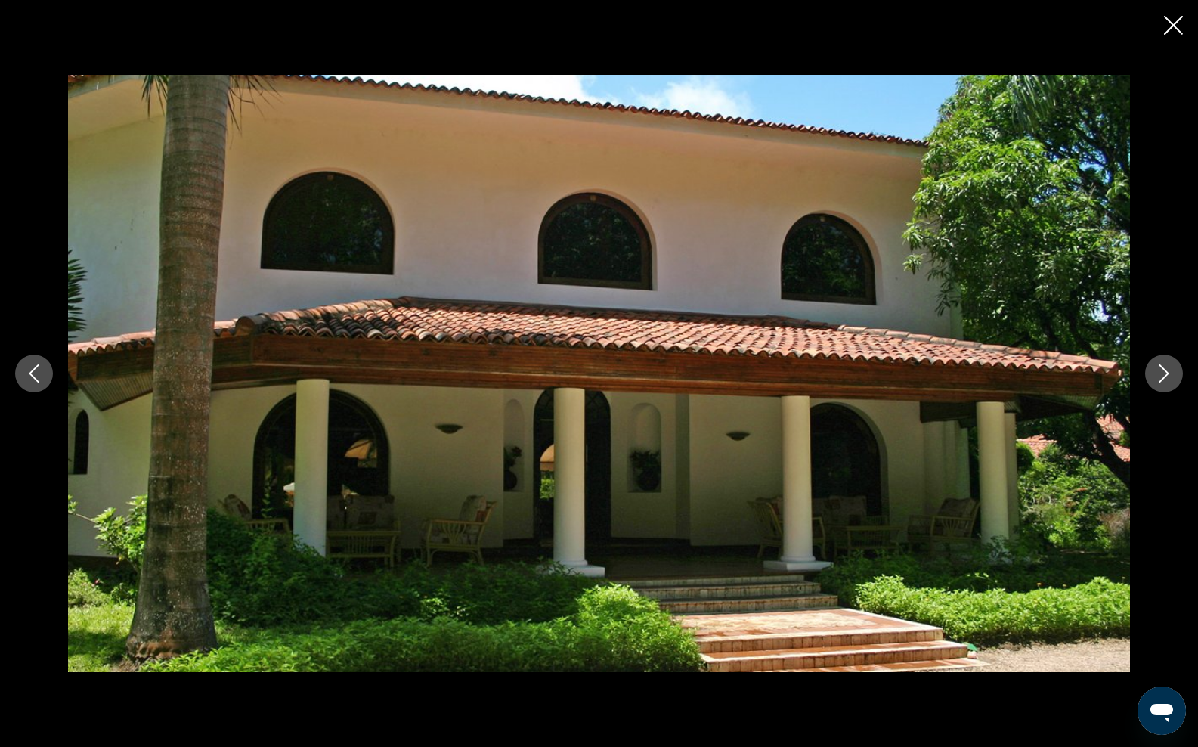
click at [1156, 373] on icon "Next image" at bounding box center [1164, 373] width 18 height 18
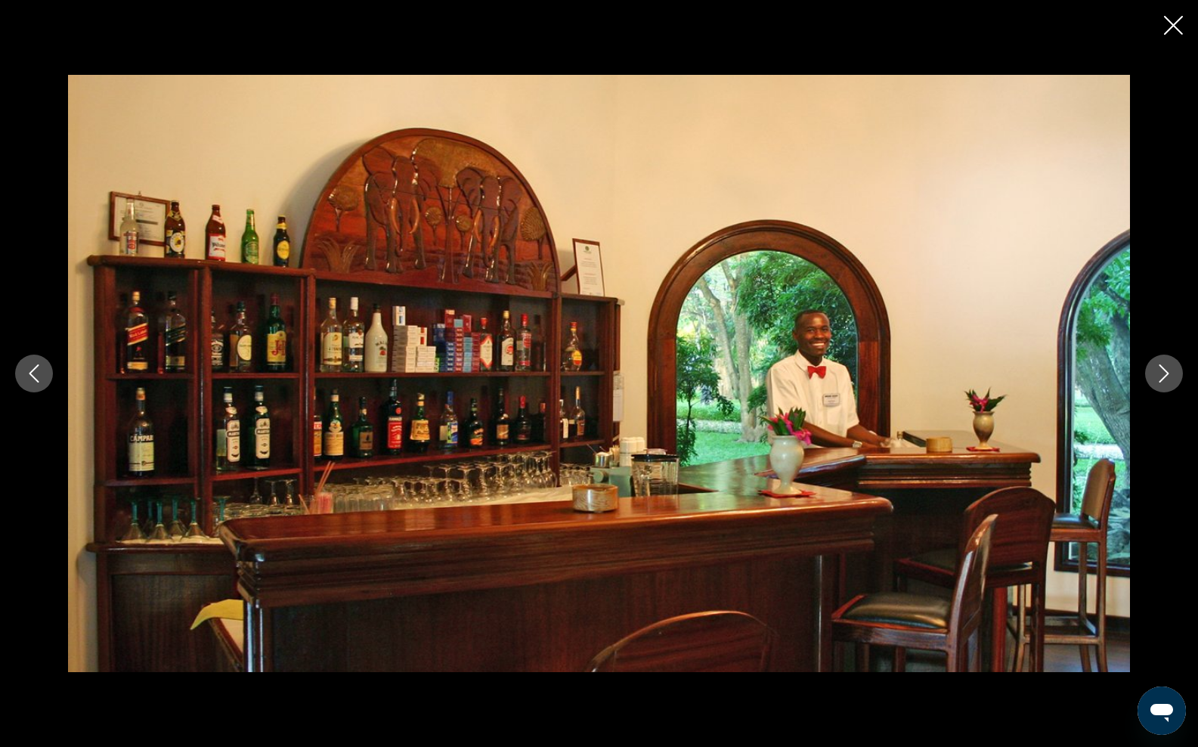
click at [1156, 373] on icon "Next image" at bounding box center [1164, 373] width 18 height 18
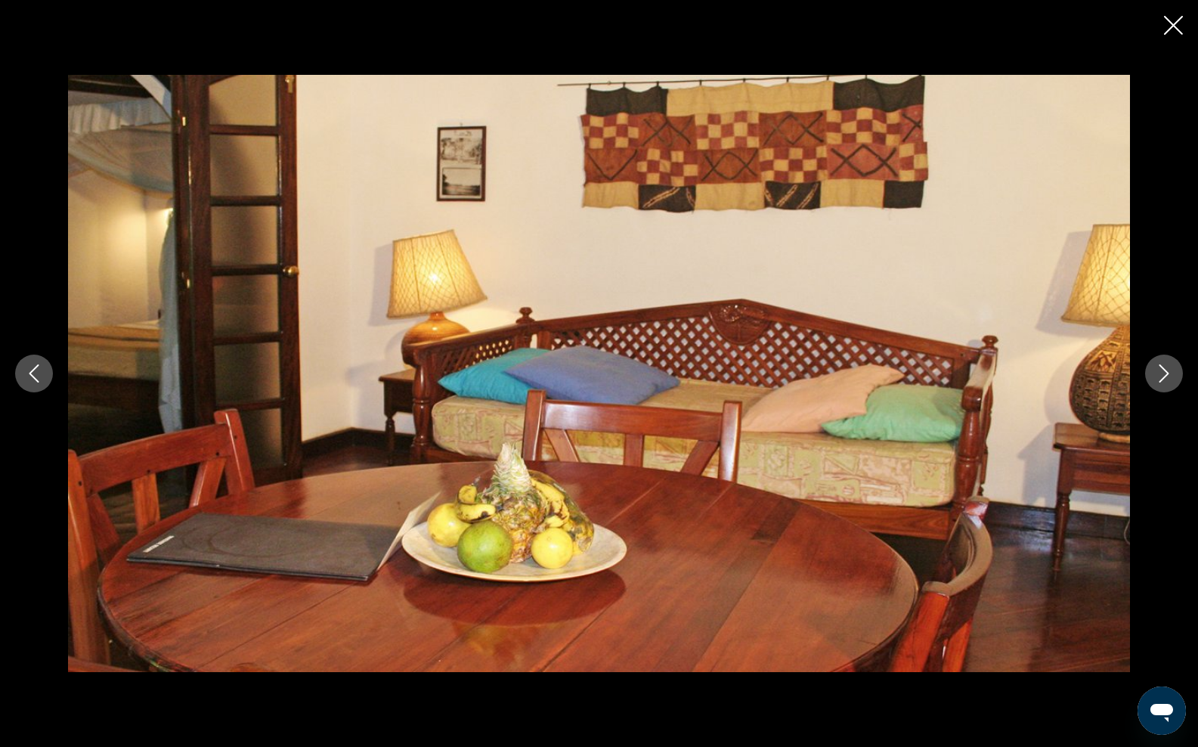
click at [1157, 373] on icon "Next image" at bounding box center [1164, 373] width 18 height 18
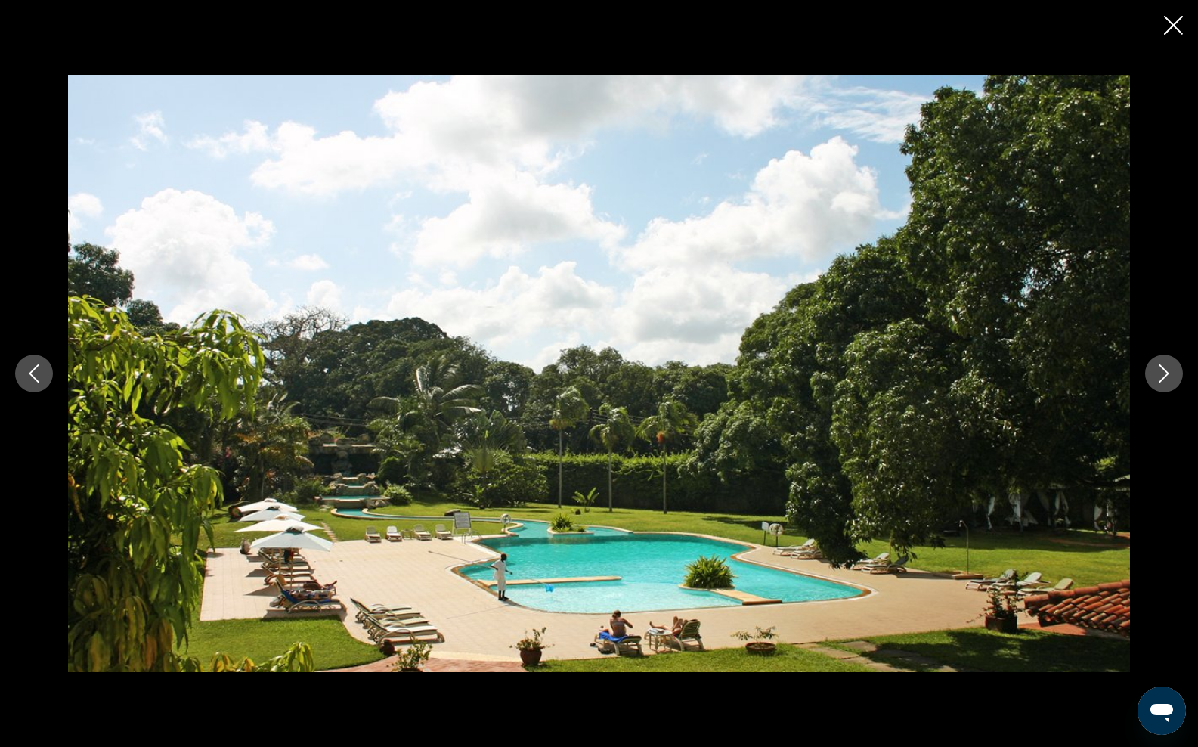
click at [1157, 372] on icon "Next image" at bounding box center [1164, 373] width 18 height 18
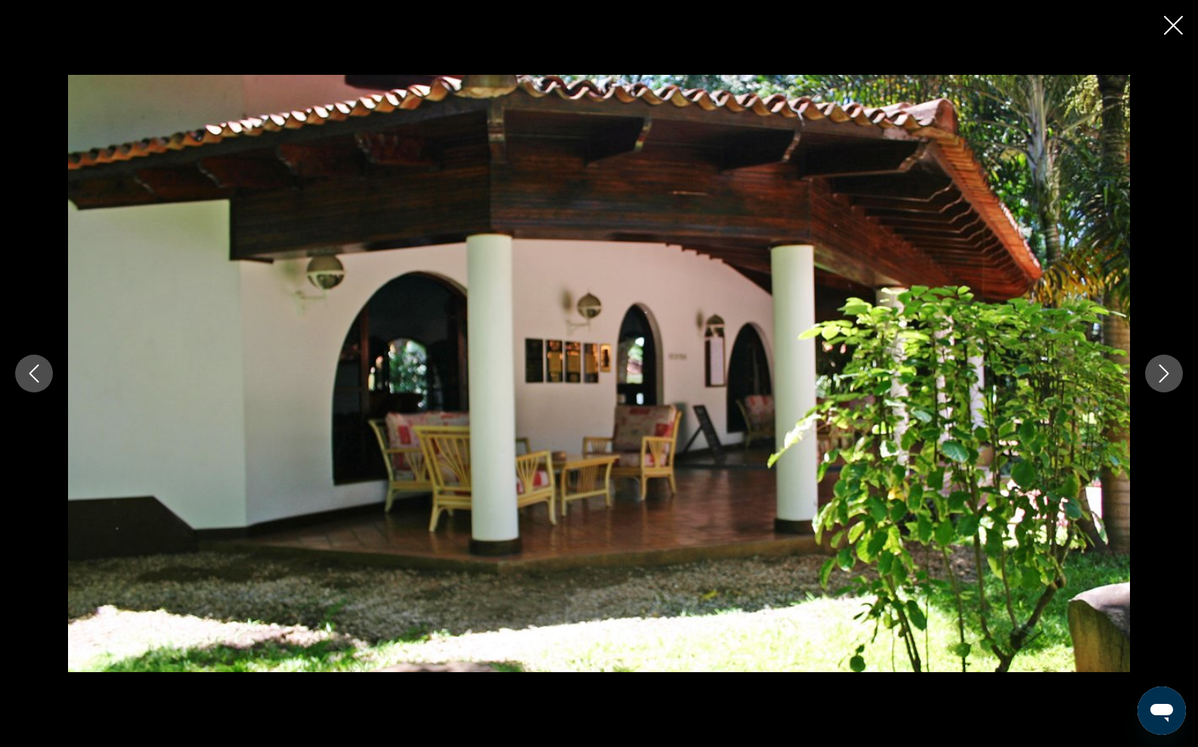
click at [1157, 372] on icon "Next image" at bounding box center [1164, 373] width 18 height 18
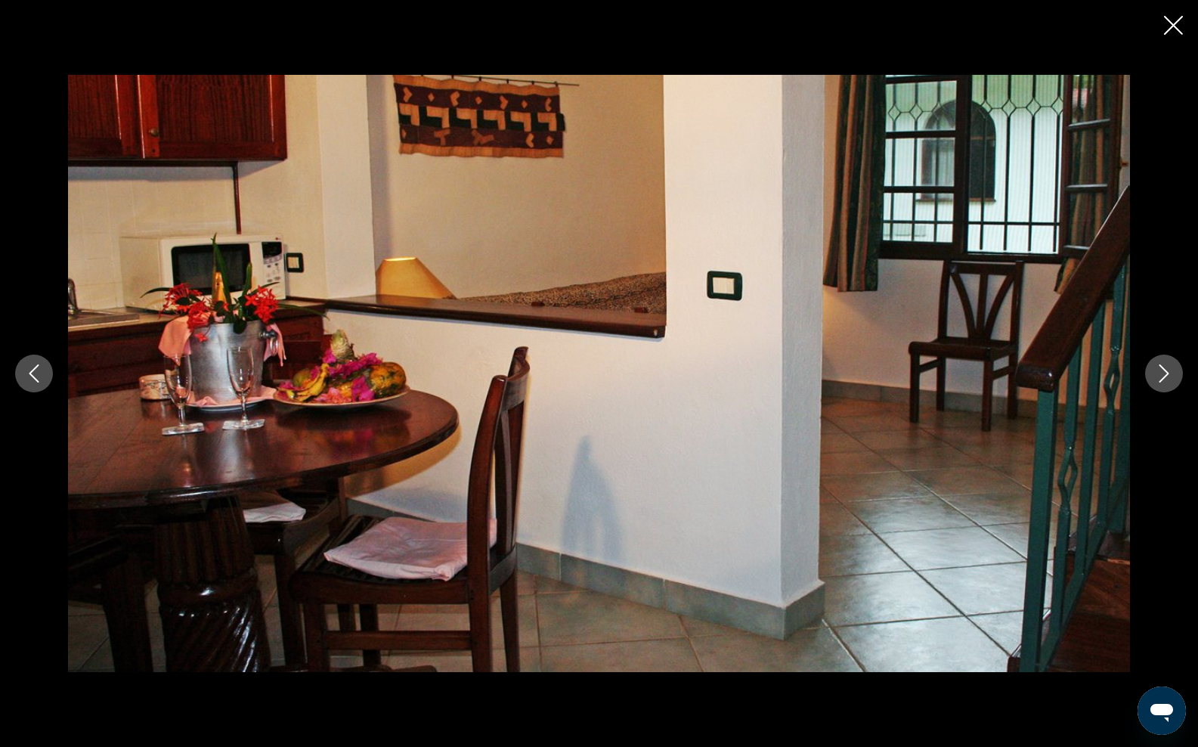
click at [1157, 372] on icon "Next image" at bounding box center [1164, 373] width 18 height 18
